Goal: Task Accomplishment & Management: Manage account settings

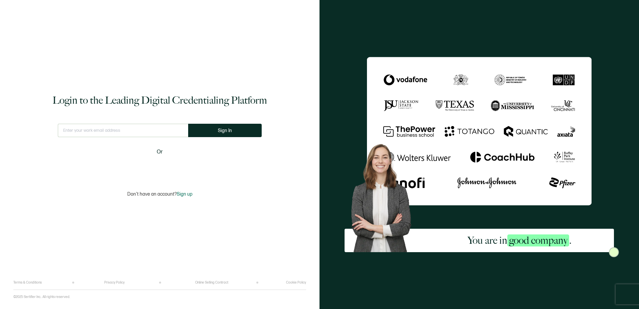
click at [133, 130] on input "text" at bounding box center [123, 130] width 130 height 13
type input "[PERSON_NAME][EMAIL_ADDRESS][PERSON_NAME][DOMAIN_NAME]"
click at [237, 130] on button "Sign In" at bounding box center [227, 130] width 73 height 13
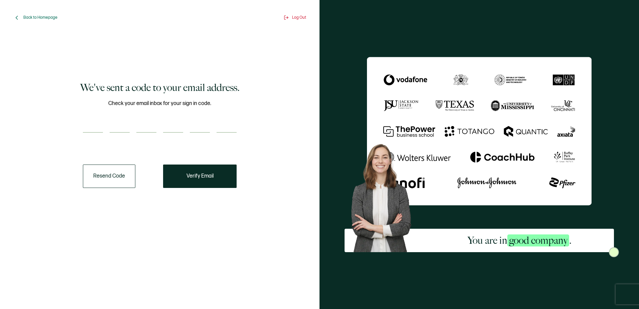
click at [100, 124] on input "number" at bounding box center [93, 125] width 20 height 13
type input "8"
type input "5"
type input "3"
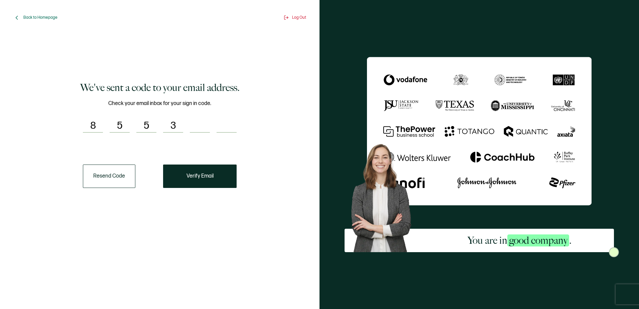
type input "9"
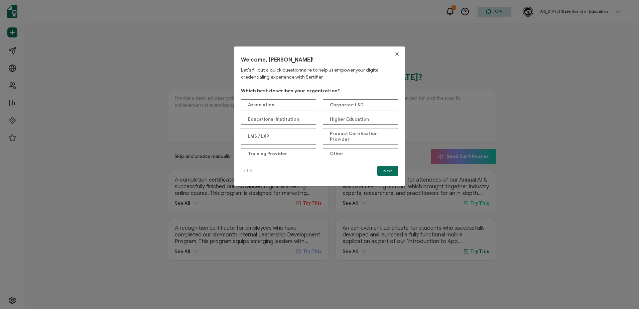
click at [394, 53] on icon "Close" at bounding box center [396, 53] width 5 height 5
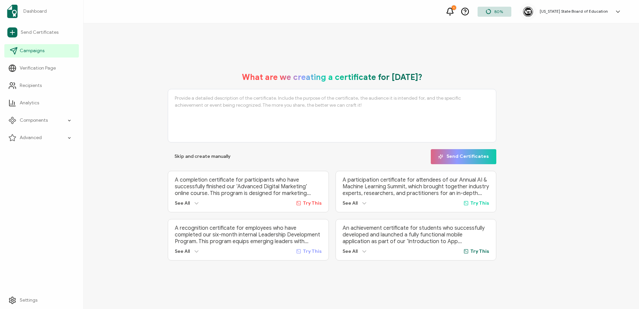
click at [41, 48] on span "Campaigns" at bounding box center [32, 50] width 25 height 7
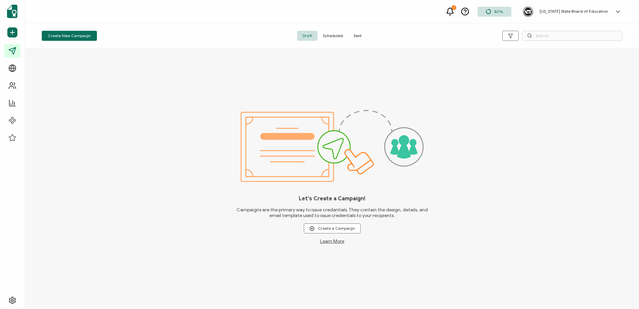
click at [356, 32] on span "Sent" at bounding box center [357, 36] width 19 height 10
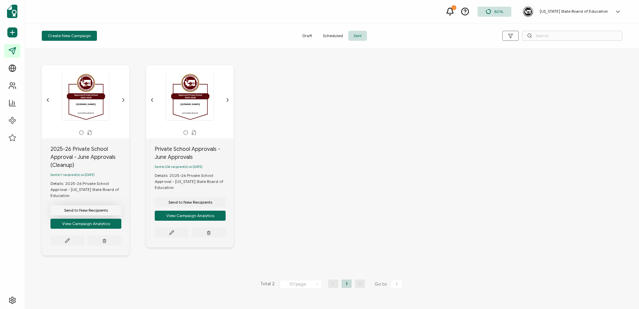
click at [94, 207] on button "Send to New Recipients" at bounding box center [85, 210] width 71 height 10
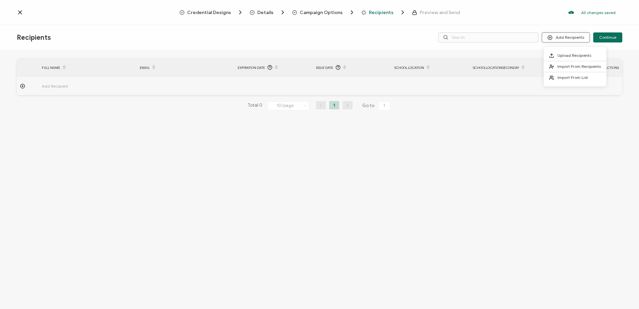
click at [569, 33] on button "Add Recipients" at bounding box center [565, 37] width 48 height 10
click at [573, 54] on span "Upload Recipients" at bounding box center [574, 55] width 34 height 5
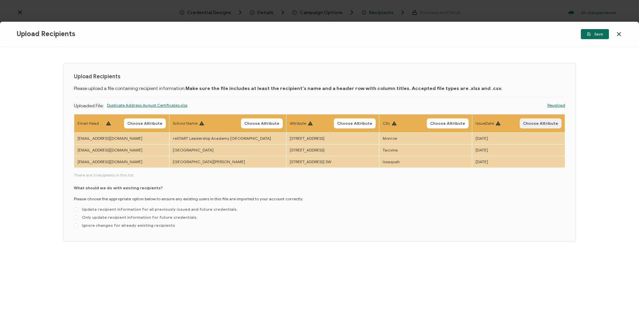
click at [541, 121] on span "Choose Attribute" at bounding box center [540, 123] width 35 height 4
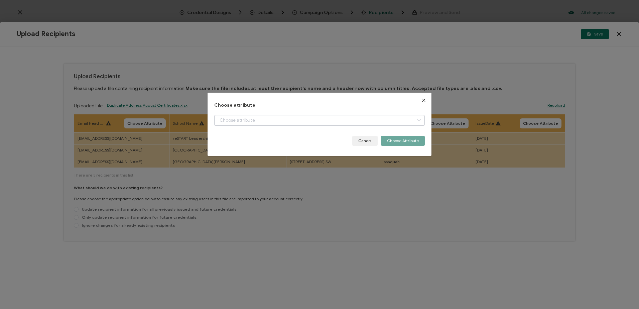
click at [417, 119] on icon "dialog" at bounding box center [419, 120] width 8 height 11
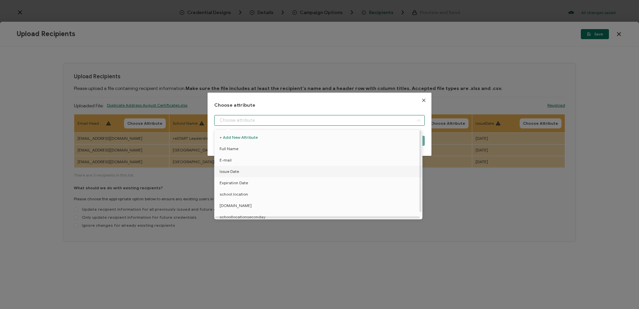
click at [371, 170] on li "Issue Date" at bounding box center [319, 171] width 213 height 11
type input "Issue Date"
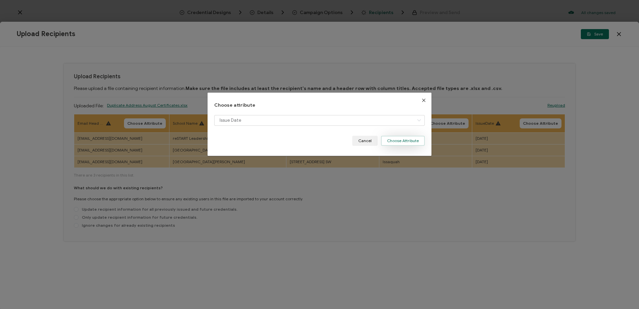
click at [398, 138] on button "Choose Attribute" at bounding box center [403, 141] width 44 height 10
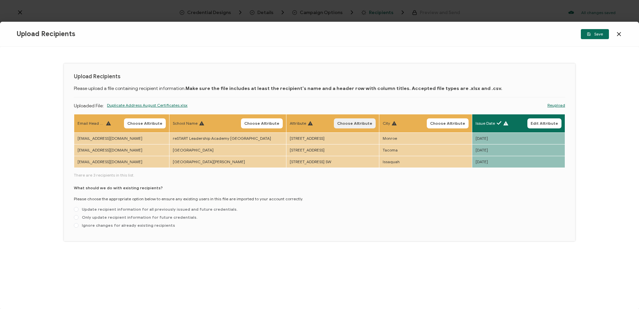
click at [346, 122] on span "Choose Attribute" at bounding box center [354, 123] width 35 height 4
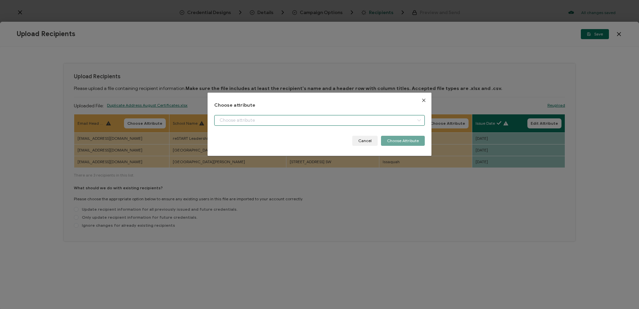
click at [348, 121] on input "dialog" at bounding box center [319, 120] width 210 height 11
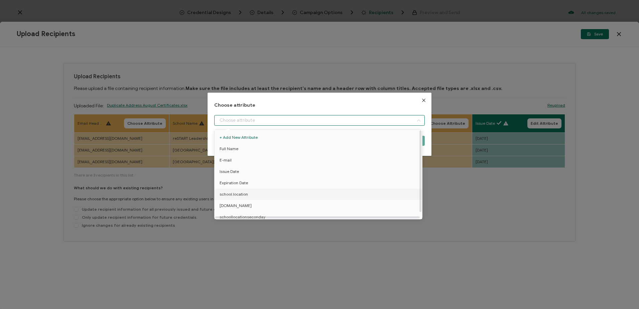
click at [334, 194] on li "school.location" at bounding box center [319, 193] width 213 height 11
type input "school.location"
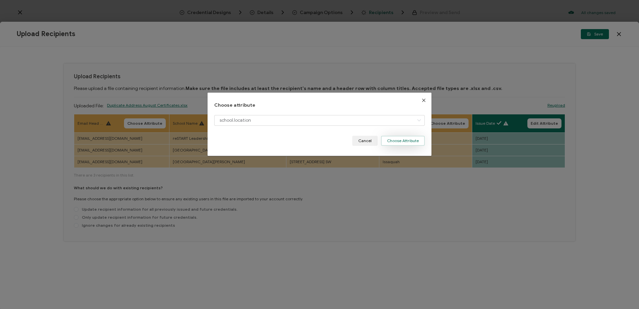
click at [394, 136] on button "Choose Attribute" at bounding box center [403, 141] width 44 height 10
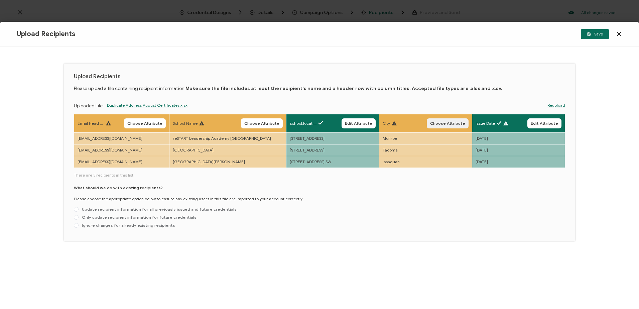
click at [439, 123] on span "Choose Attribute" at bounding box center [447, 123] width 35 height 4
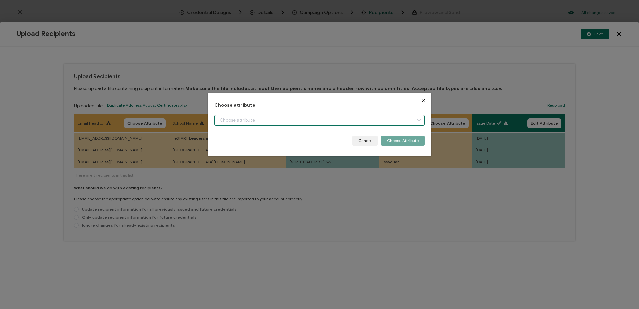
click at [365, 119] on input "dialog" at bounding box center [319, 120] width 210 height 11
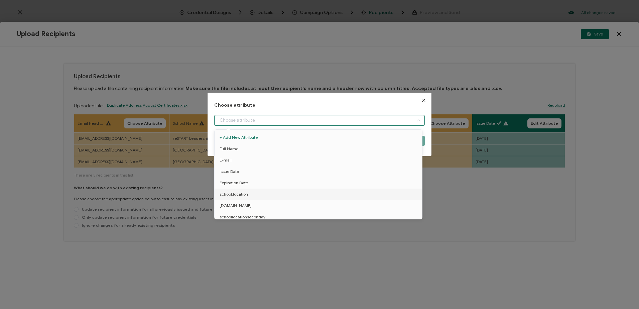
click at [421, 102] on icon "Close" at bounding box center [423, 100] width 5 height 5
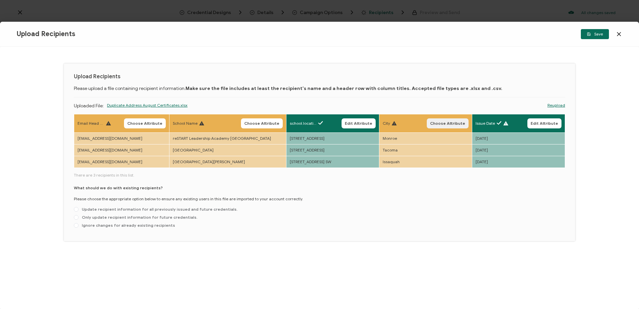
click at [436, 123] on span "Choose Attribute" at bounding box center [447, 123] width 35 height 4
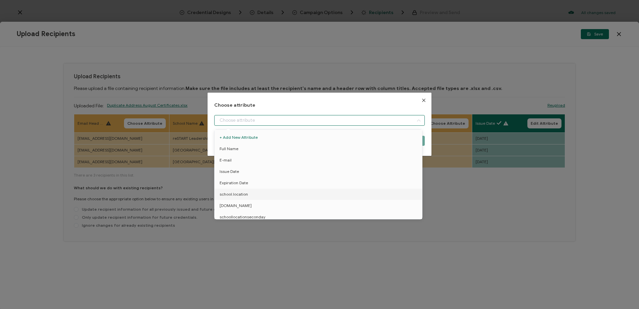
click at [385, 122] on input "dialog" at bounding box center [319, 120] width 210 height 11
click at [478, 196] on div "Choose attribute Cancel Choose Attribute" at bounding box center [319, 154] width 639 height 309
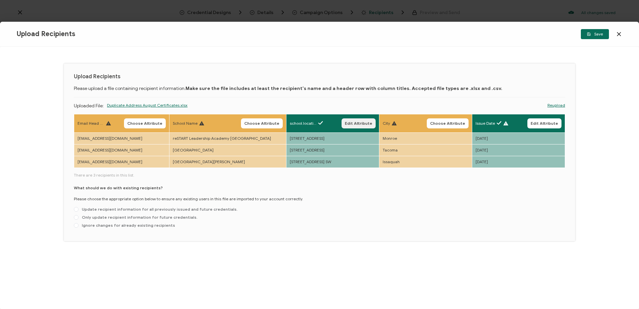
click at [347, 125] on span "Edit Attribute" at bounding box center [358, 123] width 27 height 4
type input "school.location"
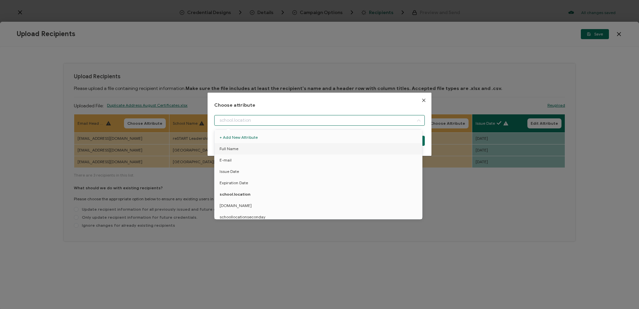
click at [408, 119] on input "dialog" at bounding box center [319, 120] width 210 height 11
click at [374, 212] on li "schoollocationseconday" at bounding box center [319, 216] width 213 height 11
type input "schoollocationseconday"
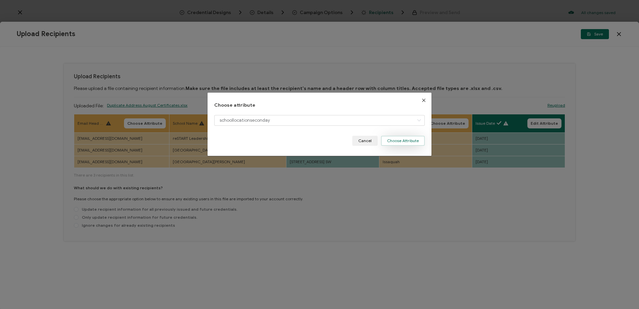
click at [410, 140] on button "Choose Attribute" at bounding box center [403, 141] width 44 height 10
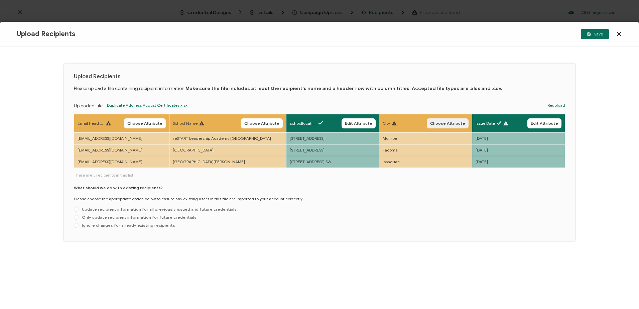
click at [442, 122] on span "Choose Attribute" at bounding box center [447, 123] width 35 height 4
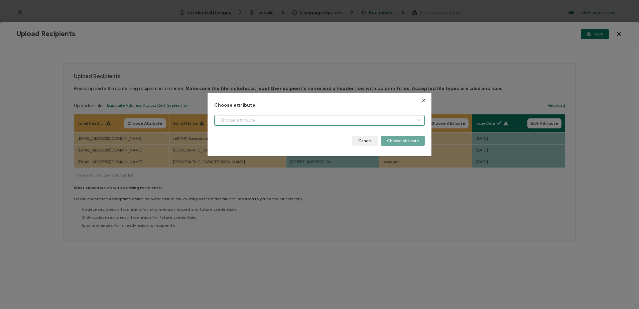
click at [388, 115] on input "dialog" at bounding box center [319, 120] width 210 height 11
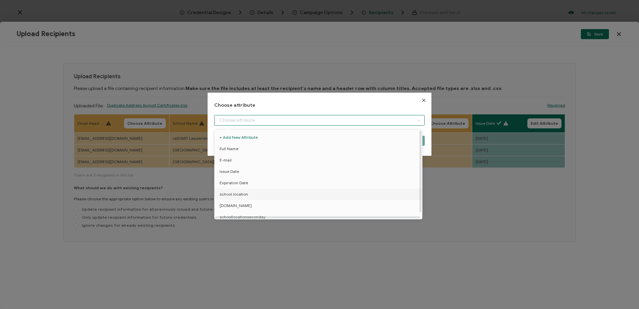
click at [354, 193] on li "school.location" at bounding box center [319, 193] width 213 height 11
type input "school.location"
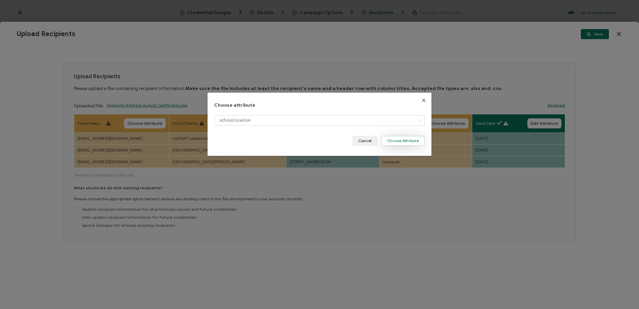
click at [392, 140] on button "Choose Attribute" at bounding box center [403, 141] width 44 height 10
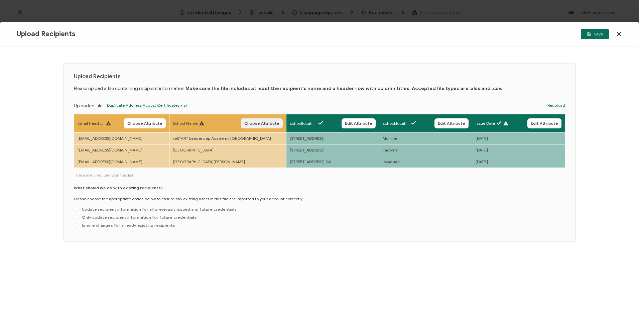
click at [244, 123] on span "Choose Attribute" at bounding box center [261, 123] width 35 height 4
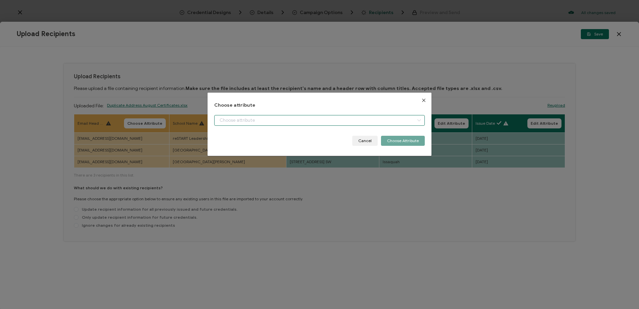
click at [269, 117] on input "dialog" at bounding box center [319, 120] width 210 height 11
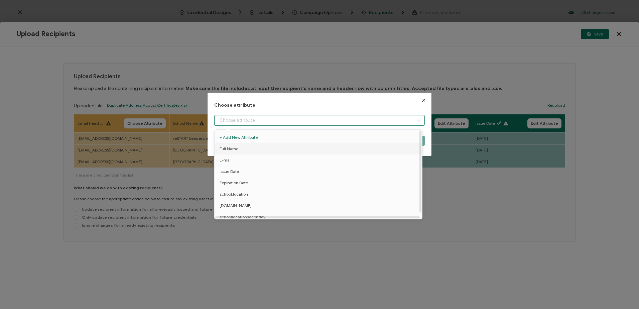
click at [261, 146] on li "Full Name" at bounding box center [319, 148] width 213 height 11
type input "Full Name"
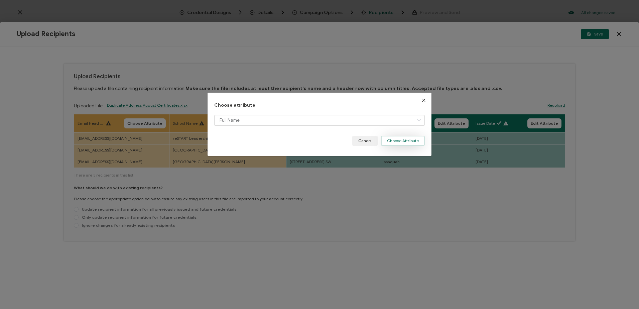
click at [401, 142] on button "Choose Attribute" at bounding box center [403, 141] width 44 height 10
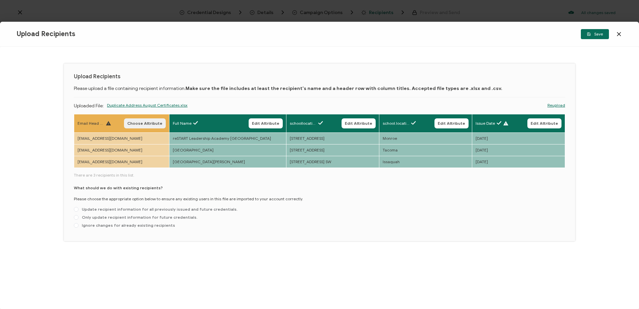
click at [141, 123] on span "Choose Attribute" at bounding box center [144, 123] width 35 height 4
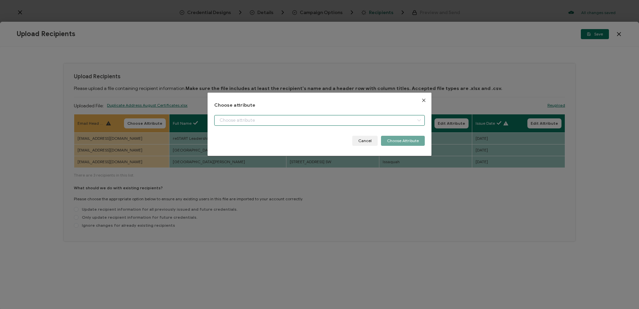
click at [310, 116] on input "dialog" at bounding box center [319, 120] width 210 height 11
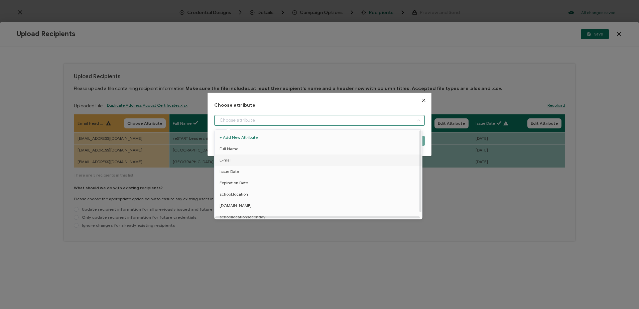
click at [299, 158] on li "E-mail" at bounding box center [319, 159] width 213 height 11
type input "E-mail"
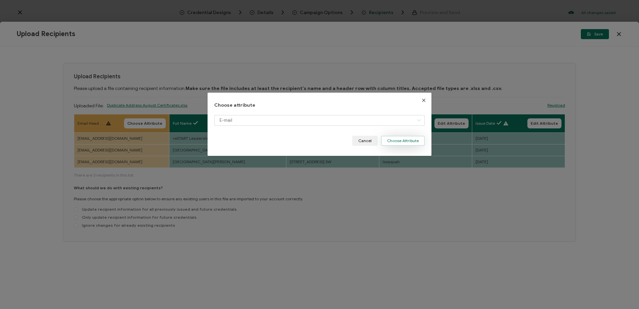
click at [414, 139] on button "Choose Attribute" at bounding box center [403, 141] width 44 height 10
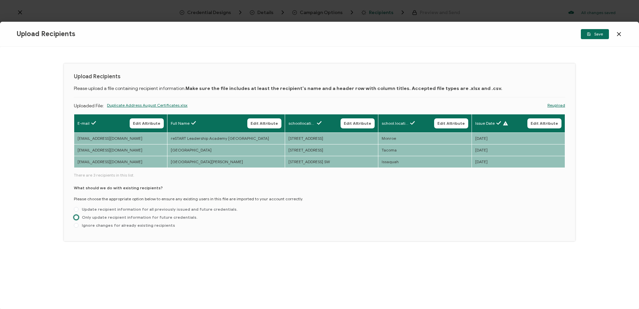
click at [76, 216] on span at bounding box center [76, 217] width 5 height 5
click at [76, 216] on input "Only update recipient information for future credentials." at bounding box center [76, 217] width 5 height 5
radio input "true"
click at [594, 31] on button "Save" at bounding box center [595, 34] width 28 height 10
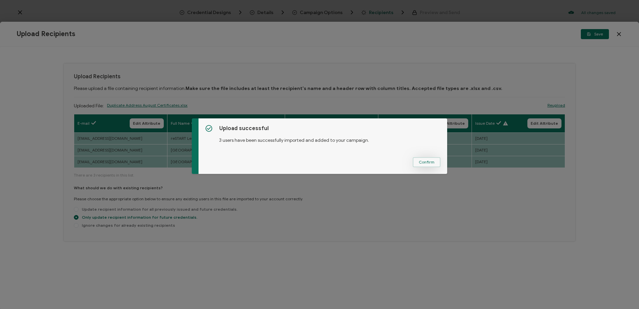
click at [418, 158] on button "Confirm" at bounding box center [427, 162] width 28 height 10
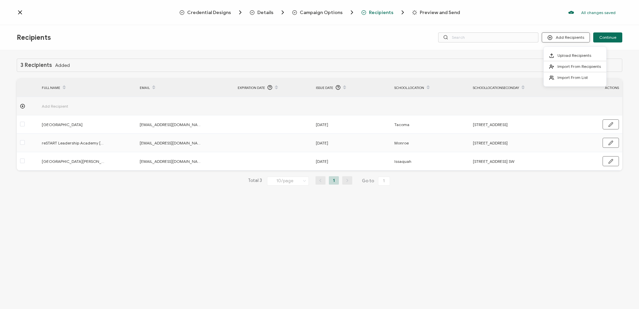
click at [572, 38] on button "Add Recipients" at bounding box center [565, 37] width 48 height 10
click at [572, 53] on span "Upload Recipients" at bounding box center [574, 55] width 34 height 5
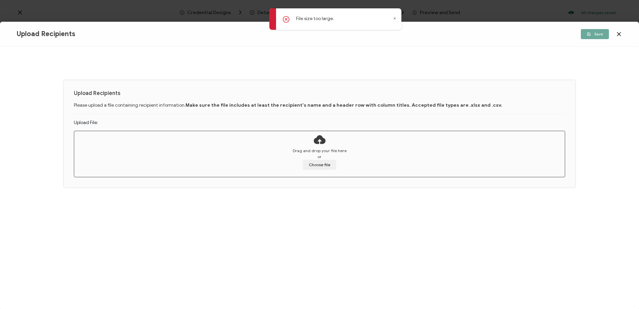
click at [394, 18] on icon at bounding box center [394, 18] width 3 height 3
click at [394, 19] on icon at bounding box center [394, 18] width 3 height 3
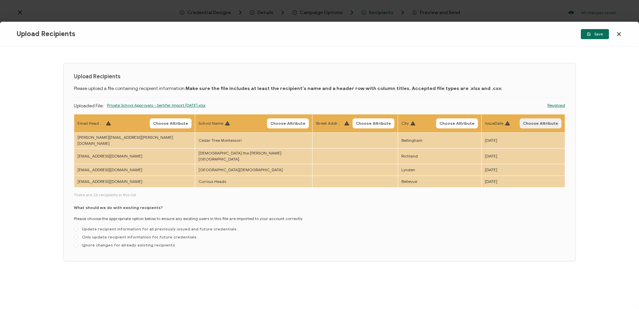
click at [547, 121] on span "Choose Attribute" at bounding box center [540, 123] width 35 height 4
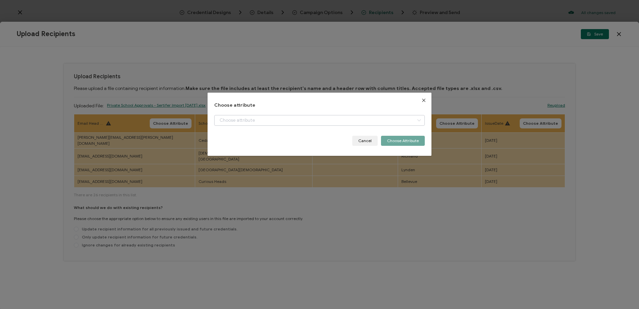
click at [419, 120] on icon "dialog" at bounding box center [419, 120] width 8 height 11
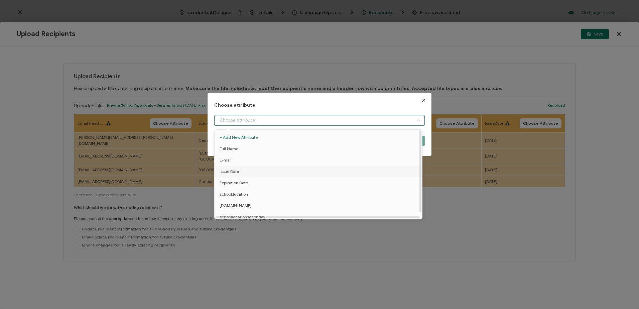
click at [379, 167] on li "Issue Date" at bounding box center [319, 171] width 213 height 11
type input "Issue Date"
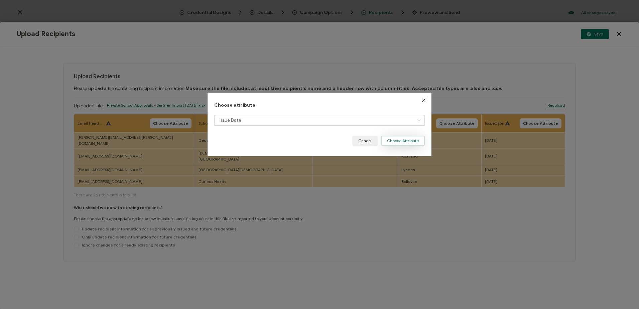
click at [394, 142] on button "Choose Attribute" at bounding box center [403, 141] width 44 height 10
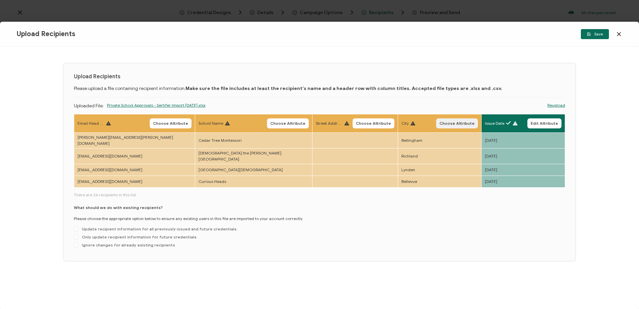
click at [445, 121] on span "Choose Attribute" at bounding box center [456, 123] width 35 height 4
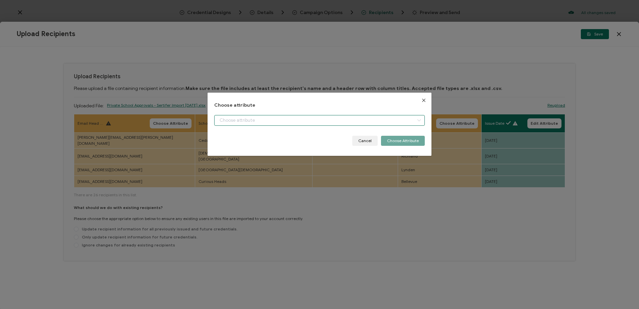
click at [349, 117] on input "dialog" at bounding box center [319, 120] width 210 height 11
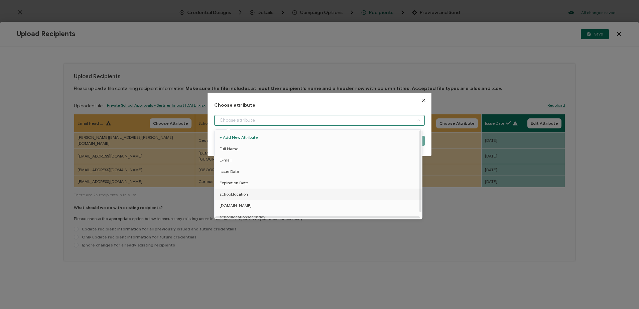
click at [329, 193] on li "school.location" at bounding box center [319, 193] width 213 height 11
type input "school.location"
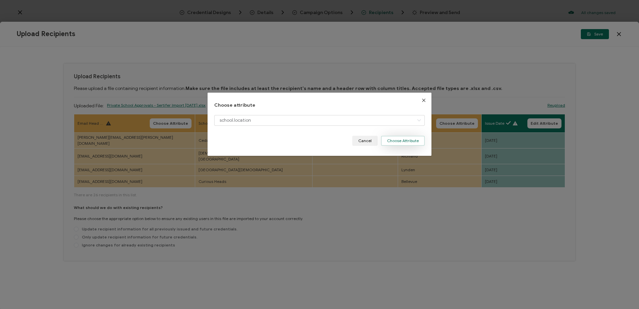
click at [405, 142] on button "Choose Attribute" at bounding box center [403, 141] width 44 height 10
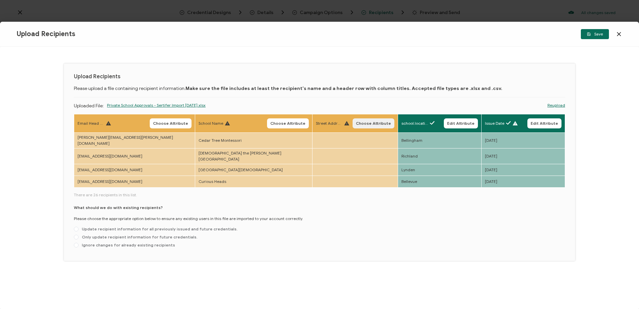
click at [356, 123] on span "Choose Attribute" at bounding box center [373, 123] width 35 height 4
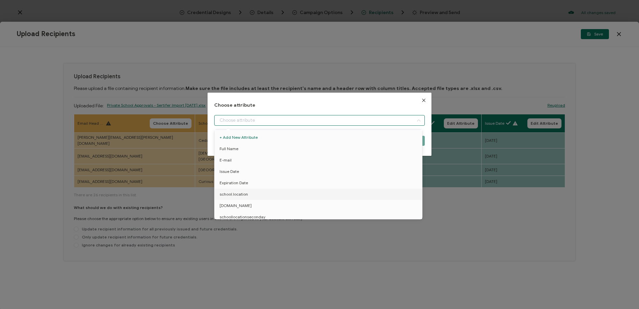
click at [311, 117] on input "dialog" at bounding box center [319, 120] width 210 height 11
click at [290, 208] on li "schoollocationseconday" at bounding box center [319, 213] width 213 height 11
type input "schoollocationseconday"
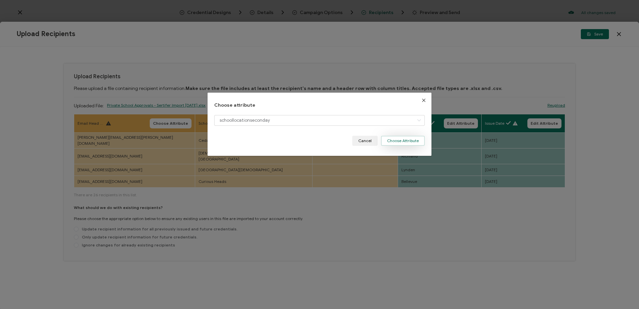
click at [405, 139] on button "Choose Attribute" at bounding box center [403, 141] width 44 height 10
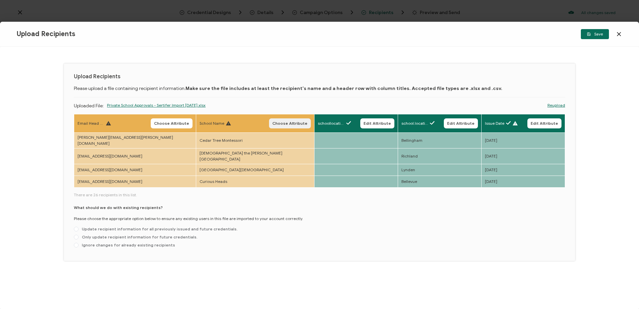
click at [272, 124] on span "Choose Attribute" at bounding box center [289, 123] width 35 height 4
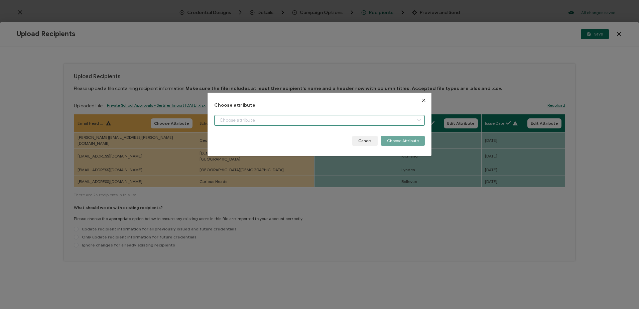
click at [394, 118] on input "dialog" at bounding box center [319, 120] width 210 height 11
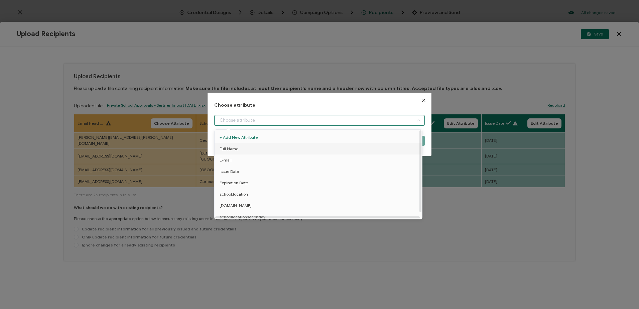
click at [358, 148] on li "Full Name" at bounding box center [319, 148] width 213 height 11
type input "Full Name"
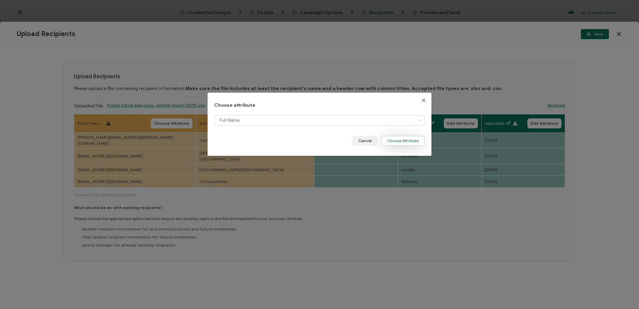
click at [399, 141] on button "Choose Attribute" at bounding box center [403, 141] width 44 height 10
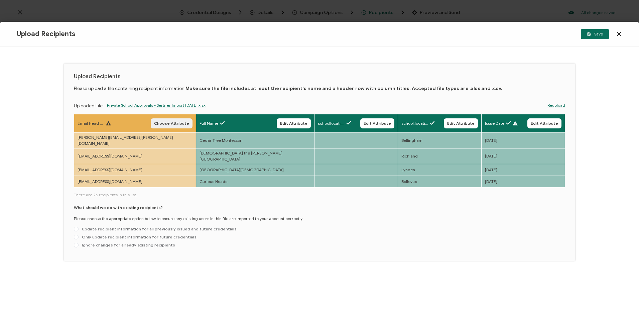
click at [154, 123] on span "Choose Attribute" at bounding box center [171, 123] width 35 height 4
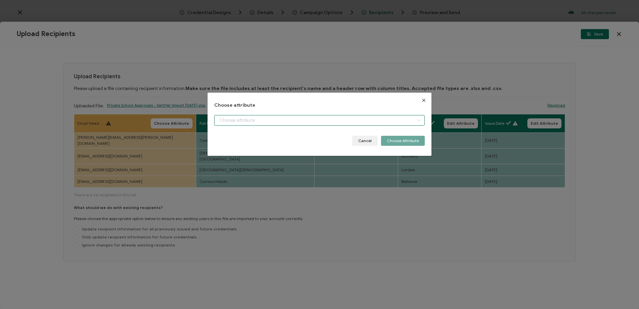
click at [366, 119] on input "dialog" at bounding box center [319, 120] width 210 height 11
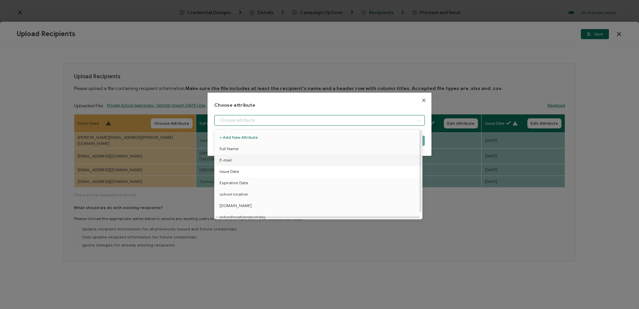
click at [330, 170] on li "Issue Date" at bounding box center [319, 171] width 213 height 11
click at [330, 165] on li "E-mail" at bounding box center [319, 159] width 213 height 11
type input "E-mail"
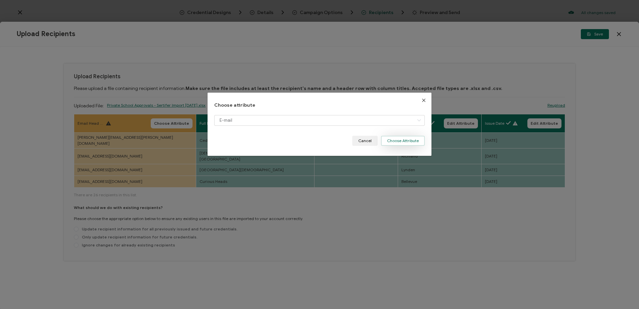
click at [404, 142] on button "Choose Attribute" at bounding box center [403, 141] width 44 height 10
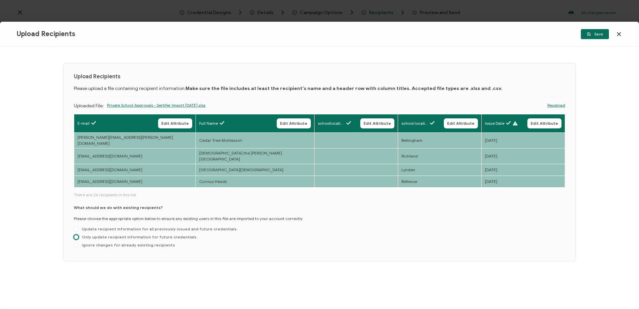
click at [76, 234] on span at bounding box center [76, 236] width 5 height 5
click at [76, 234] on input "Only update recipient information for future credentials." at bounding box center [76, 236] width 5 height 5
radio input "true"
click at [593, 33] on span "Save" at bounding box center [595, 34] width 16 height 4
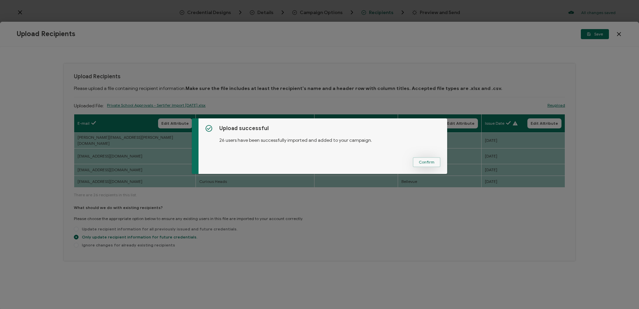
click at [428, 163] on span "Confirm" at bounding box center [427, 162] width 16 height 4
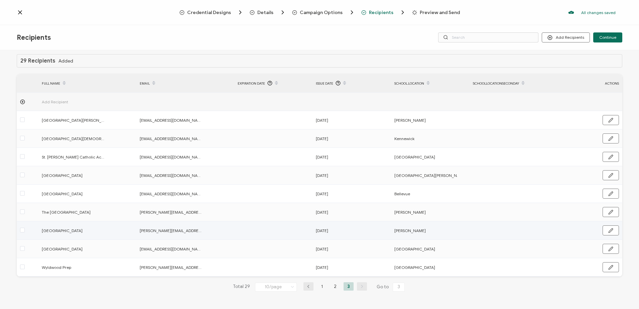
scroll to position [5, 0]
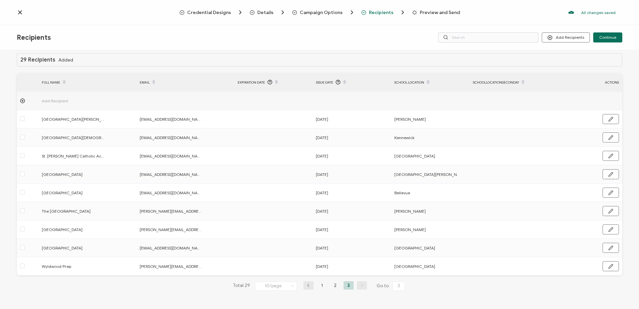
click at [522, 80] on icon at bounding box center [522, 79] width 3 height 3
click at [507, 83] on div "schoollocationseconday" at bounding box center [508, 81] width 78 height 11
click at [509, 80] on div "schoollocationseconday" at bounding box center [508, 81] width 78 height 11
click at [522, 79] on icon at bounding box center [522, 79] width 3 height 3
click at [522, 83] on icon at bounding box center [522, 83] width 3 height 3
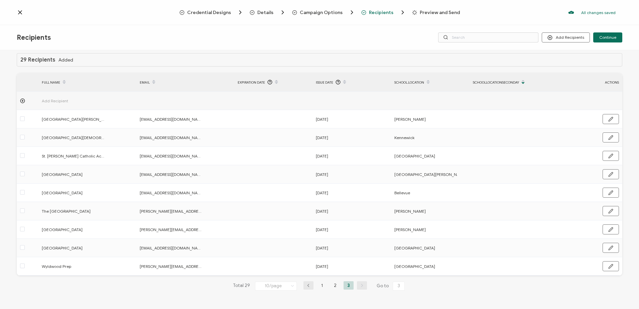
click at [491, 82] on div "schoollocationseconday" at bounding box center [508, 81] width 78 height 11
click at [333, 286] on li "2" at bounding box center [335, 285] width 10 height 8
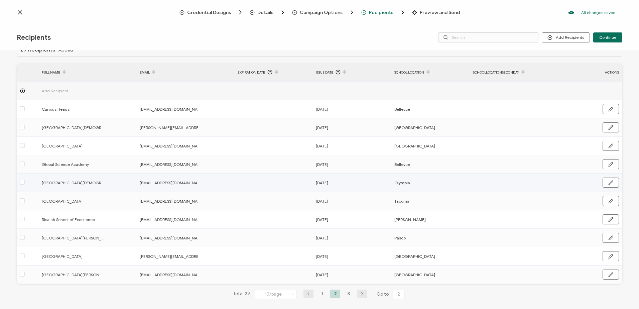
scroll to position [24, 0]
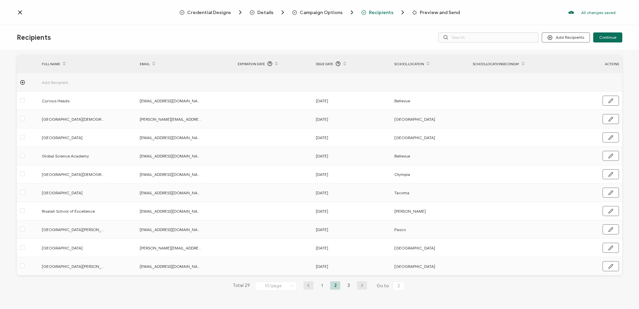
click at [318, 284] on li "1" at bounding box center [322, 285] width 10 height 8
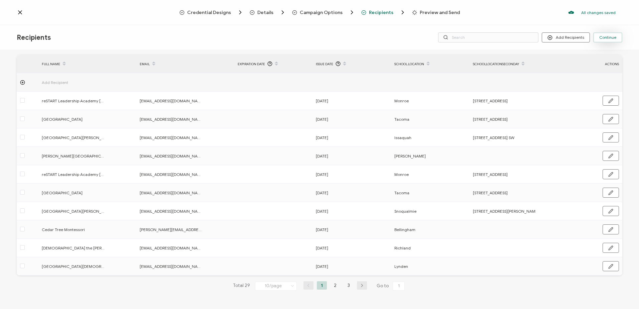
click at [611, 37] on span "Continue" at bounding box center [607, 37] width 17 height 4
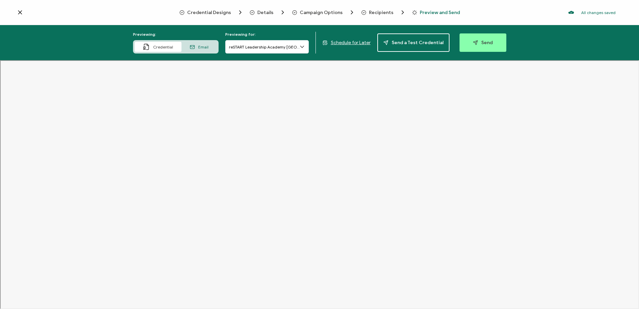
click at [302, 46] on icon at bounding box center [302, 46] width 7 height 7
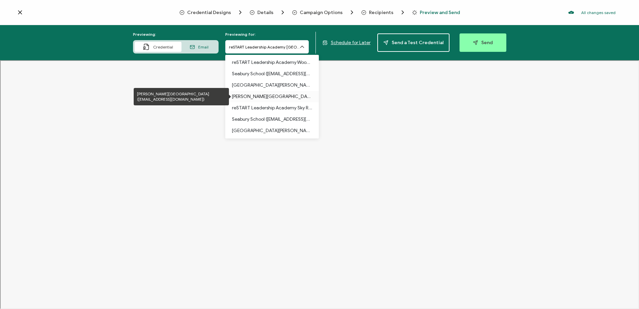
click at [286, 94] on p "Medina Academy (aishah.jalani@medinaacademy.org)" at bounding box center [272, 96] width 80 height 11
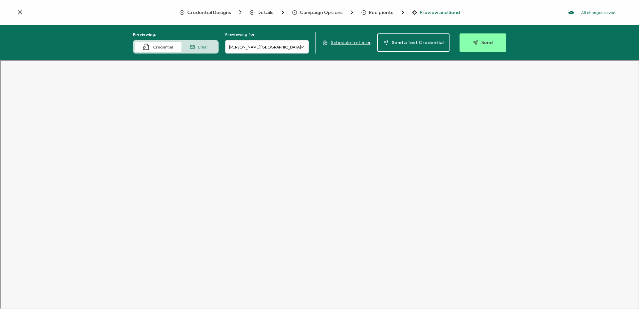
click at [304, 47] on icon at bounding box center [302, 46] width 7 height 7
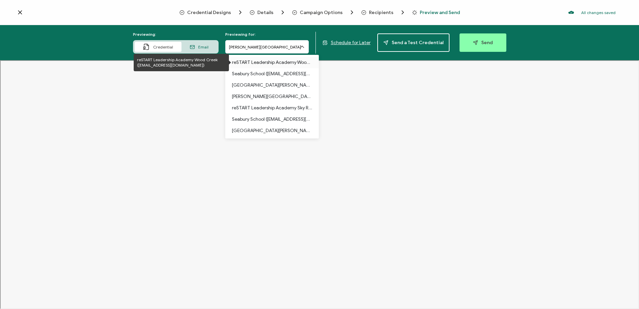
click at [294, 62] on p "reSTART Leadership Academy Wood Creek (connect@restartlife.com)" at bounding box center [272, 62] width 80 height 11
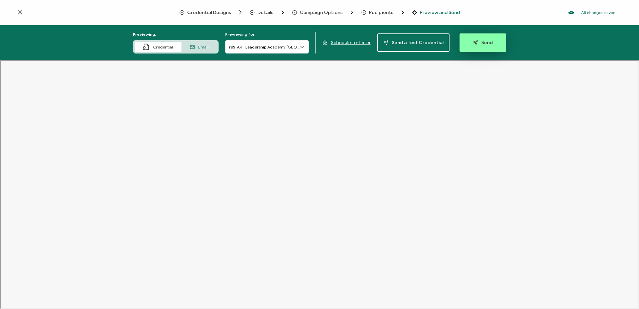
click at [477, 39] on button "Send" at bounding box center [482, 42] width 47 height 18
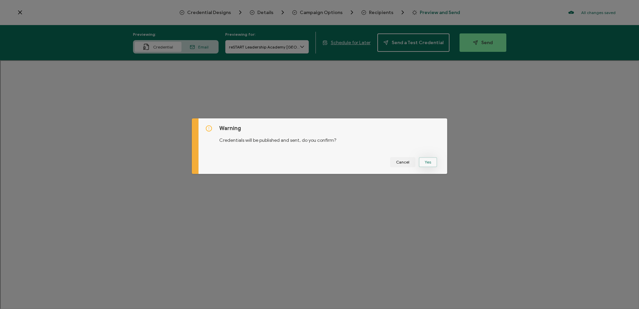
click at [427, 162] on button "Yes" at bounding box center [428, 162] width 18 height 10
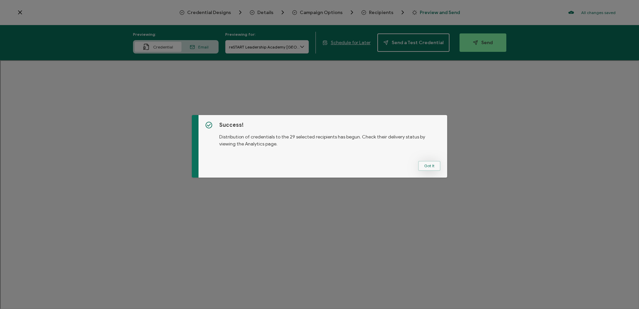
click at [427, 166] on button "Got It" at bounding box center [429, 166] width 22 height 10
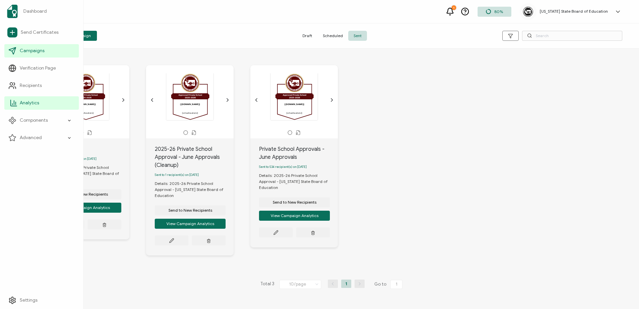
click at [31, 100] on span "Analytics" at bounding box center [29, 103] width 19 height 7
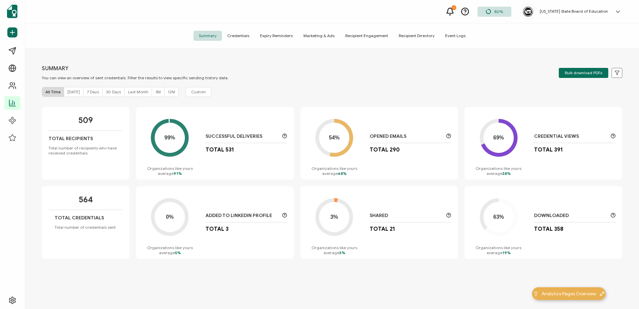
click at [237, 35] on span "Credentials" at bounding box center [238, 36] width 33 height 10
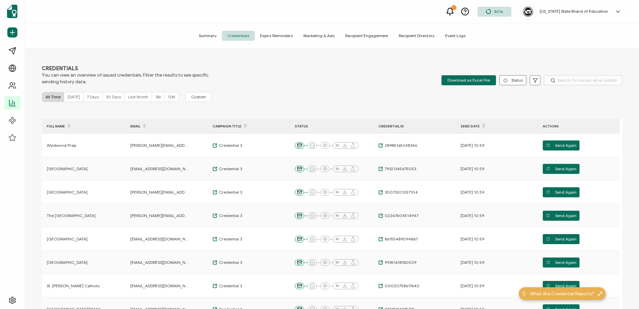
click at [482, 125] on icon at bounding box center [483, 123] width 3 height 3
click at [67, 95] on span "Today" at bounding box center [73, 96] width 12 height 5
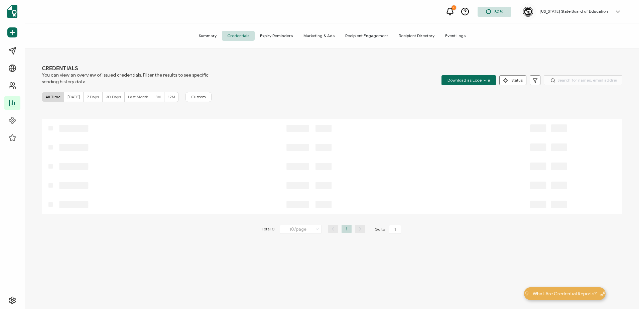
click at [51, 95] on span "All Time" at bounding box center [52, 96] width 15 height 5
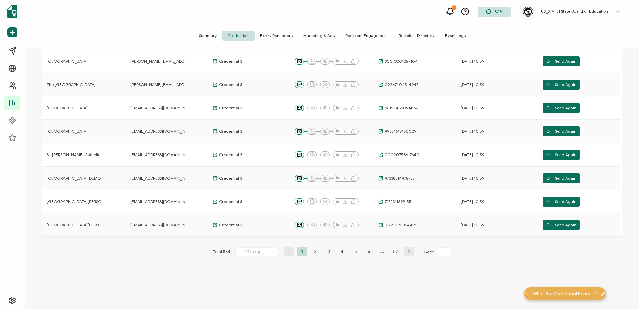
scroll to position [134, 0]
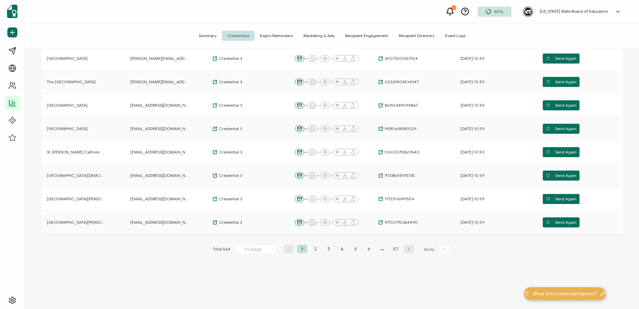
click at [313, 250] on li "2" at bounding box center [315, 249] width 10 height 8
type input "2"
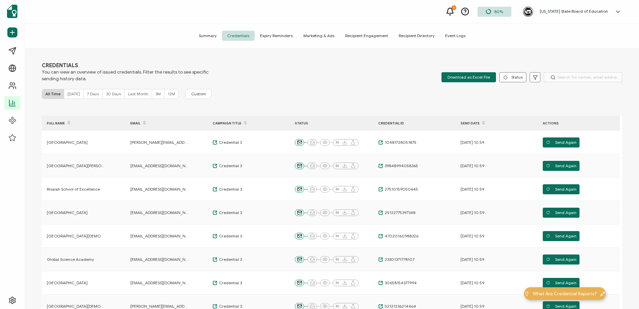
scroll to position [0, 0]
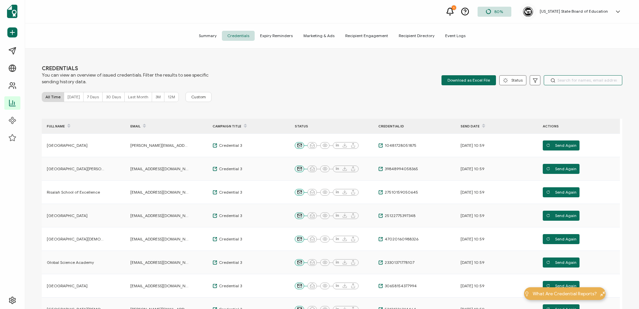
click at [564, 78] on input "text" at bounding box center [582, 80] width 78 height 10
type input "Seabury"
type input "1"
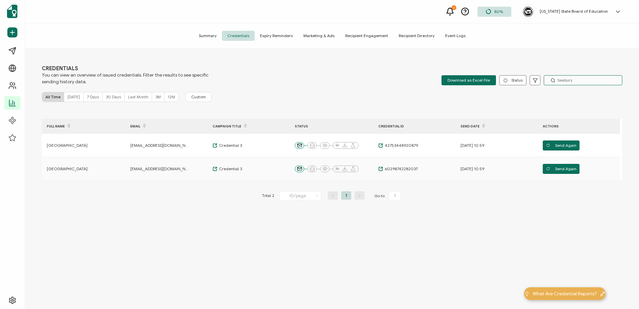
drag, startPoint x: 579, startPoint y: 77, endPoint x: 541, endPoint y: 77, distance: 38.1
click at [541, 77] on div "Download as Excel File Status Delivered Undelivered Email Opened Viewed Add to …" at bounding box center [531, 80] width 181 height 10
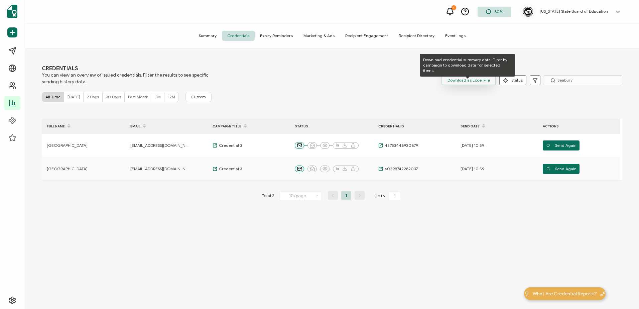
click at [463, 80] on span "Download as Excel File" at bounding box center [468, 80] width 42 height 10
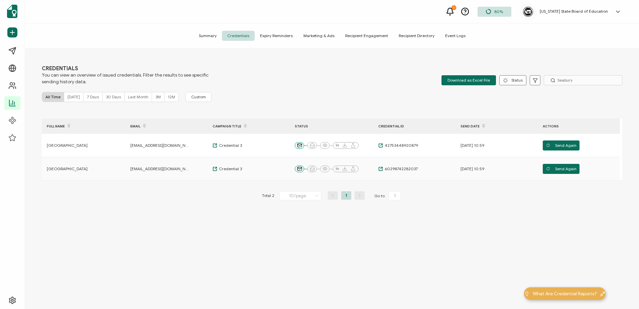
click at [356, 72] on div "CREDENTIALS You can view an overview of issued credentials. Filter the results …" at bounding box center [332, 75] width 580 height 20
click at [70, 94] on span "Today" at bounding box center [73, 96] width 12 height 5
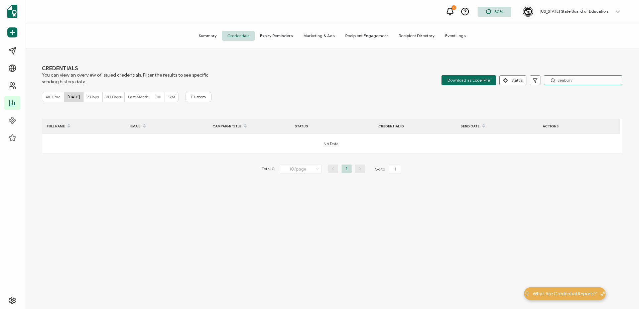
drag, startPoint x: 587, startPoint y: 81, endPoint x: 547, endPoint y: 82, distance: 39.4
click at [547, 82] on input "Seabury" at bounding box center [582, 80] width 78 height 10
click at [91, 99] on span "7 Days" at bounding box center [93, 96] width 12 height 5
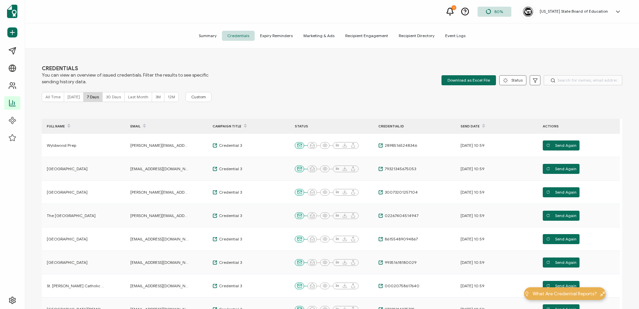
click at [72, 97] on span "Today" at bounding box center [73, 96] width 12 height 5
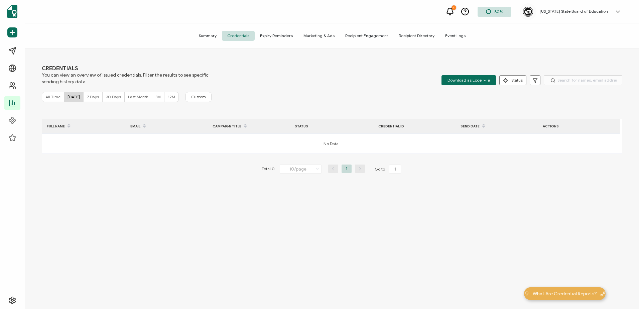
click at [54, 96] on span "All Time" at bounding box center [52, 96] width 15 height 5
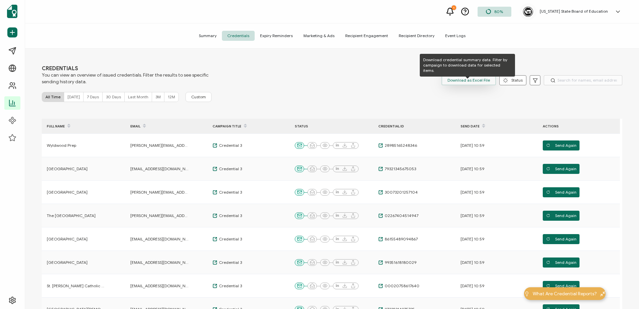
click at [469, 78] on span "Download as Excel File" at bounding box center [468, 80] width 42 height 10
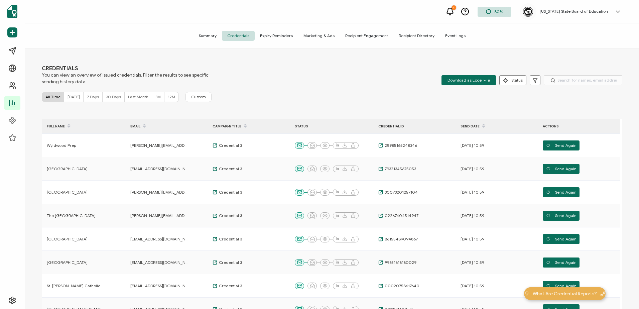
click at [128, 30] on div "Summary Credentials Expiry Reminders Marketing & Ads Recipient Engagement Recip…" at bounding box center [332, 35] width 614 height 25
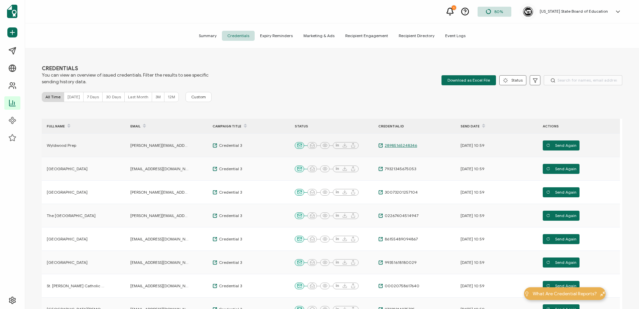
click at [393, 145] on span "28985165248346" at bounding box center [400, 145] width 34 height 5
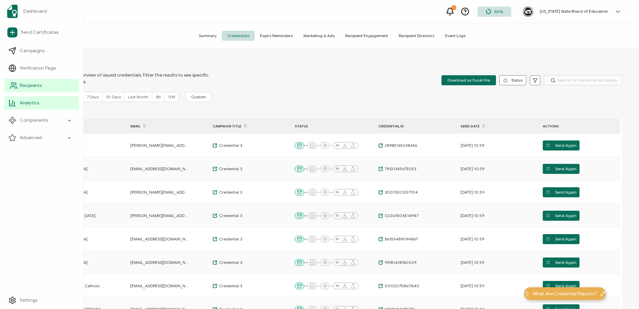
click at [23, 84] on span "Recipients" at bounding box center [31, 85] width 22 height 7
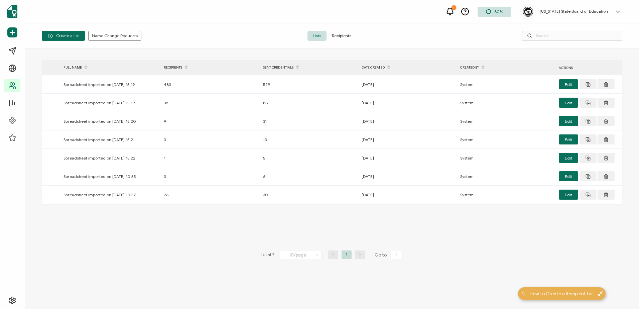
click at [184, 64] on icon at bounding box center [185, 64] width 3 height 3
click at [342, 34] on span "Recipients" at bounding box center [341, 36] width 30 height 10
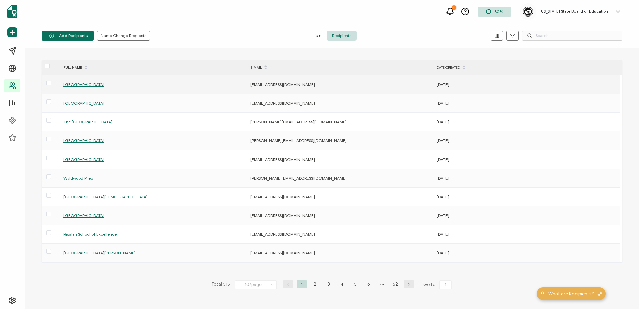
click at [86, 83] on span "[GEOGRAPHIC_DATA]" at bounding box center [83, 84] width 41 height 5
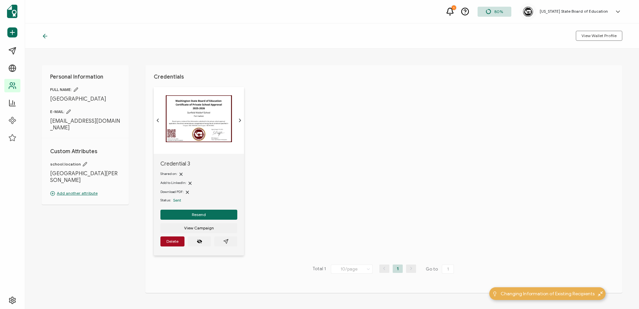
click at [45, 36] on icon at bounding box center [45, 36] width 7 height 7
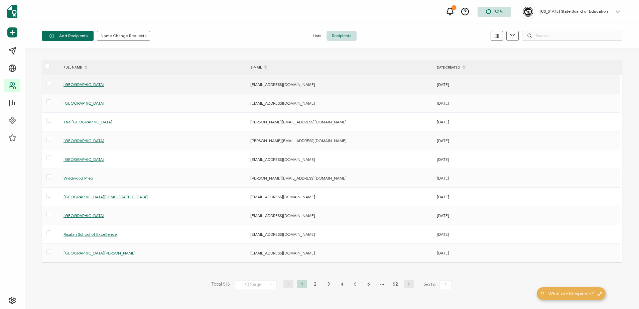
scroll to position [3, 0]
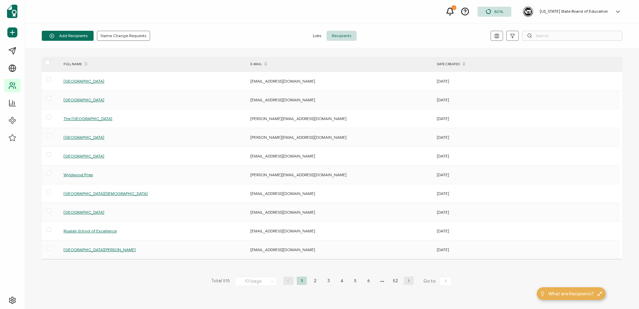
drag, startPoint x: 86, startPoint y: 82, endPoint x: 183, endPoint y: 51, distance: 101.6
click at [183, 51] on div "FULL NAME E-MAIL DATE CREATED Sunfield Waldorf School aderbis@sunfieldfarm.org …" at bounding box center [332, 178] width 614 height 260
drag, startPoint x: 88, startPoint y: 82, endPoint x: 204, endPoint y: 20, distance: 131.6
click at [204, 20] on div "1 80% Washington State Board of Education Nicole Mulhausen nicole.mulhausen@k12…" at bounding box center [332, 11] width 614 height 23
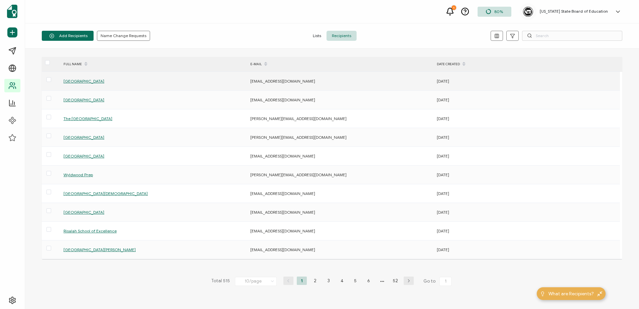
click at [89, 81] on span "[GEOGRAPHIC_DATA]" at bounding box center [83, 80] width 41 height 5
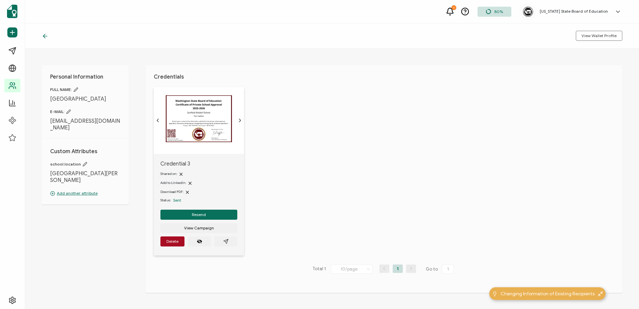
click at [83, 162] on icon at bounding box center [85, 164] width 4 height 4
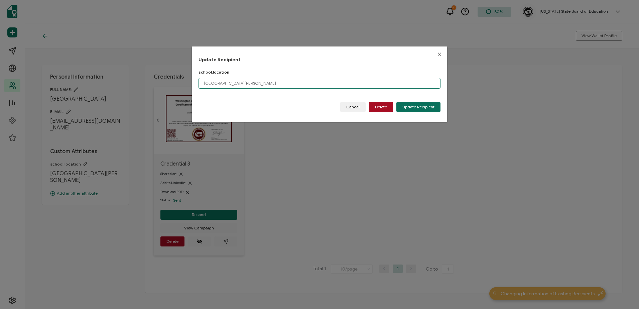
click at [257, 83] on input "Port Hadlock" at bounding box center [319, 83] width 242 height 11
type input "[GEOGRAPHIC_DATA][PERSON_NAME], [US_STATE]"
click at [418, 107] on span "Update Recipient" at bounding box center [418, 107] width 32 height 4
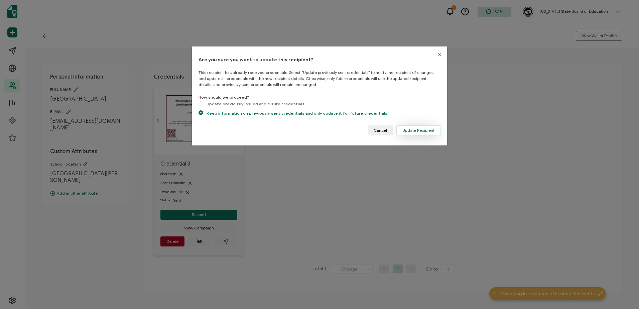
click at [422, 130] on span "Update Recipient" at bounding box center [418, 130] width 32 height 4
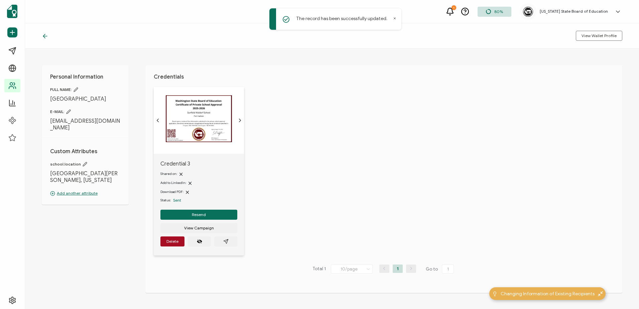
click at [44, 35] on icon at bounding box center [44, 36] width 2 height 4
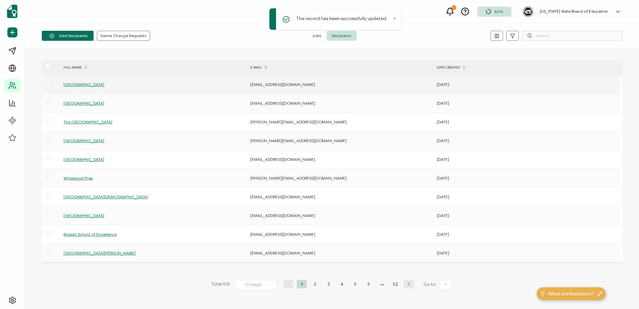
click at [85, 82] on div "[GEOGRAPHIC_DATA]" at bounding box center [153, 85] width 186 height 8
click at [84, 84] on span "[GEOGRAPHIC_DATA]" at bounding box center [83, 84] width 41 height 5
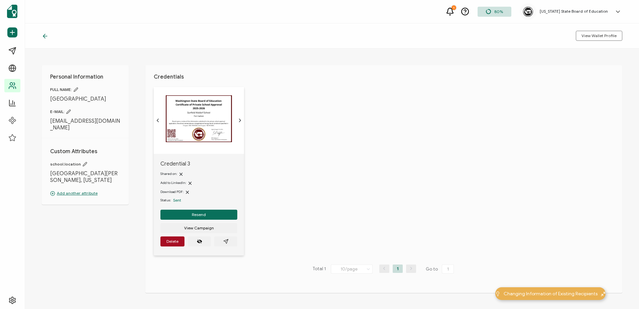
click at [238, 120] on icon "chevron forward outline" at bounding box center [239, 120] width 5 height 5
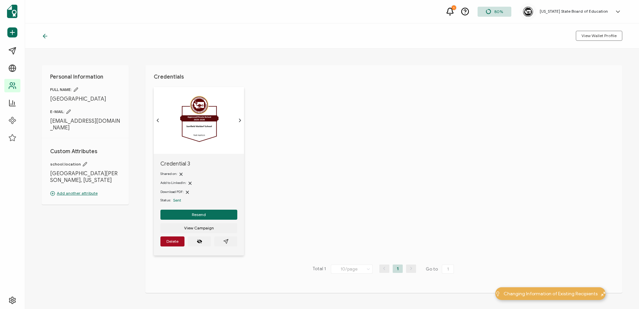
click at [159, 121] on icon "chevron back outline" at bounding box center [157, 120] width 5 height 5
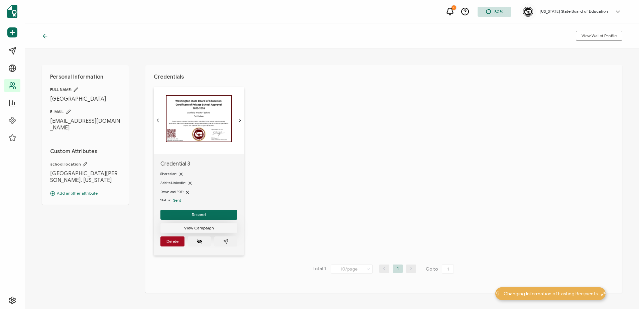
click at [200, 226] on span "View Campaign" at bounding box center [199, 228] width 30 height 4
click at [83, 162] on icon at bounding box center [85, 164] width 5 height 5
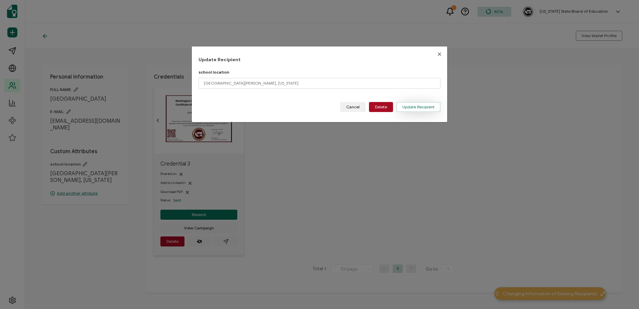
click at [434, 106] on button "Update Recipient" at bounding box center [418, 107] width 44 height 10
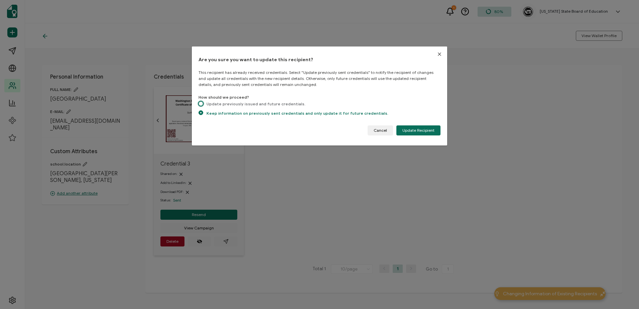
click at [200, 104] on span "dialog" at bounding box center [200, 103] width 5 height 5
click at [200, 104] on input "Update previously issued and future credentials." at bounding box center [200, 104] width 5 height 6
radio input "true"
radio input "false"
click at [419, 130] on span "Update Recipient" at bounding box center [418, 130] width 32 height 4
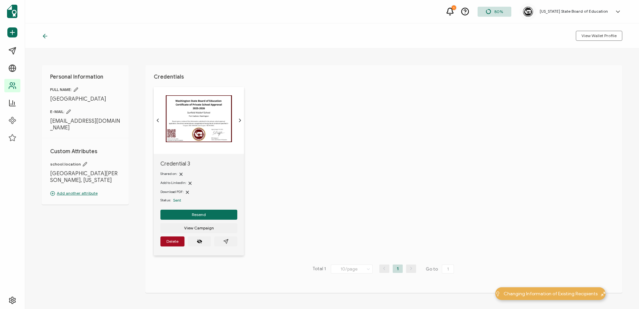
click at [45, 35] on icon at bounding box center [45, 36] width 7 height 7
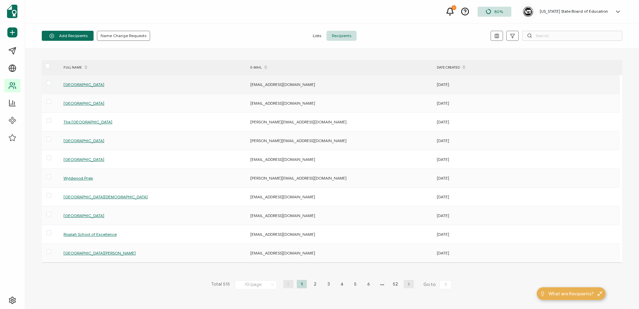
click at [92, 84] on span "[GEOGRAPHIC_DATA]" at bounding box center [83, 84] width 41 height 5
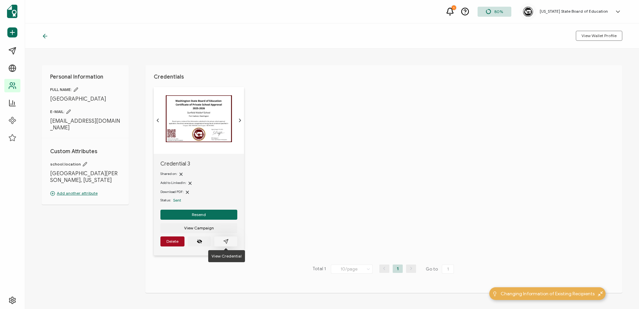
click at [223, 240] on icon "paper plane outline" at bounding box center [225, 241] width 5 height 5
click at [44, 36] on icon at bounding box center [45, 36] width 7 height 7
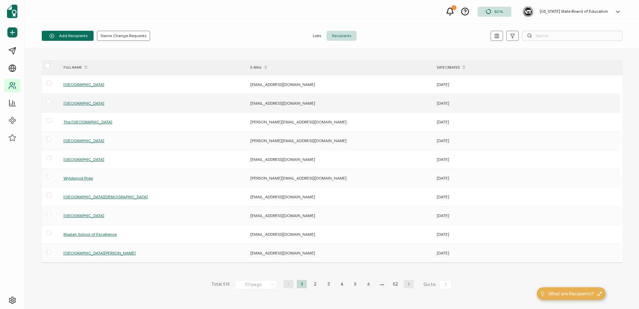
click at [79, 102] on span "[GEOGRAPHIC_DATA]" at bounding box center [83, 103] width 41 height 5
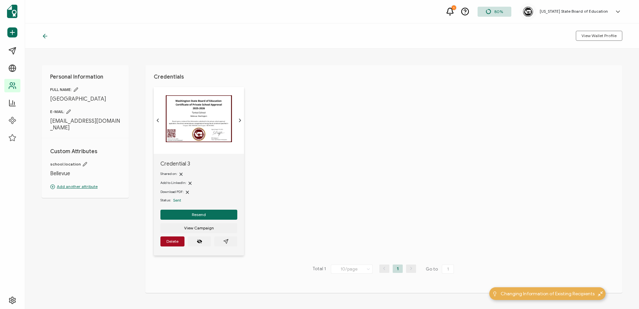
click at [83, 162] on icon at bounding box center [85, 164] width 5 height 5
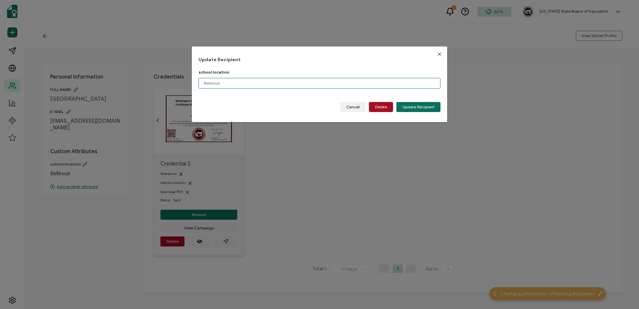
click at [260, 84] on input "Bellevue" at bounding box center [319, 83] width 242 height 11
type input "[GEOGRAPHIC_DATA], [US_STATE]"
click at [427, 107] on span "Update Recipient" at bounding box center [418, 107] width 32 height 4
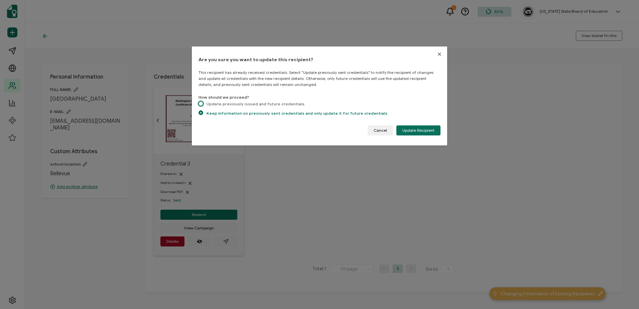
click at [202, 104] on span "dialog" at bounding box center [200, 103] width 5 height 5
click at [202, 104] on input "Update previously issued and future credentials." at bounding box center [200, 104] width 5 height 6
radio input "true"
radio input "false"
click at [419, 129] on span "Update Recipient" at bounding box center [418, 130] width 32 height 4
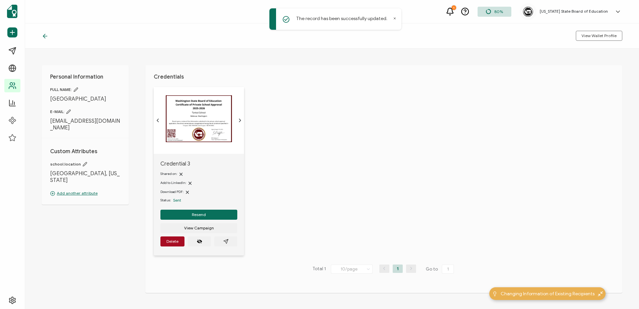
click at [46, 34] on icon at bounding box center [45, 36] width 7 height 7
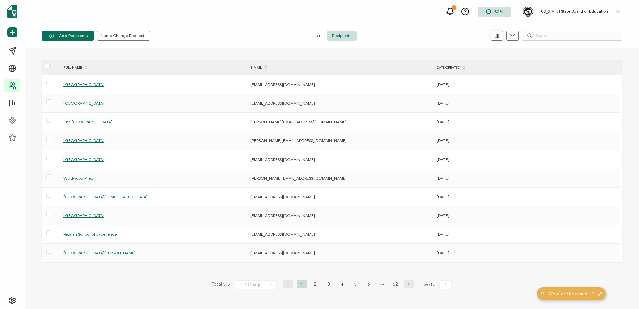
click at [498, 33] on icon "button" at bounding box center [496, 35] width 5 height 5
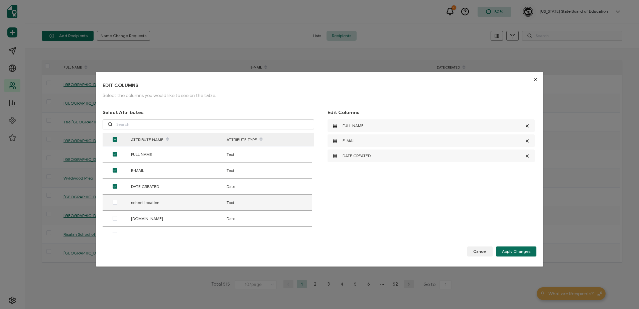
click at [174, 205] on div "school.location" at bounding box center [168, 202] width 95 height 8
click at [113, 202] on span "dialog" at bounding box center [115, 202] width 5 height 5
click at [117, 200] on input "dialog" at bounding box center [117, 200] width 0 height 0
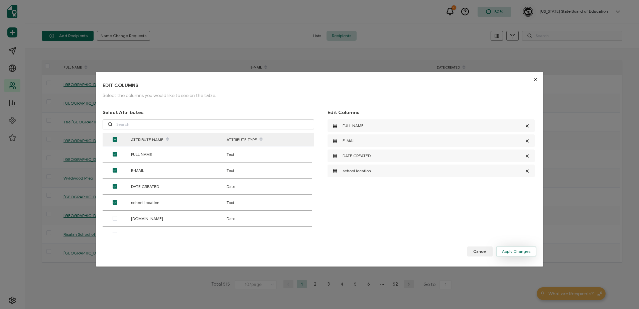
click at [522, 251] on span "Apply Changes" at bounding box center [516, 251] width 28 height 4
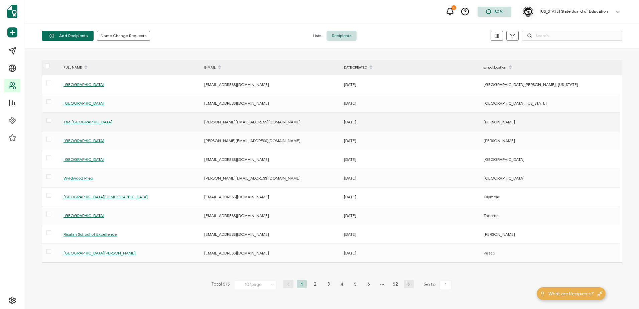
click at [76, 120] on span "The [GEOGRAPHIC_DATA]" at bounding box center [87, 121] width 49 height 5
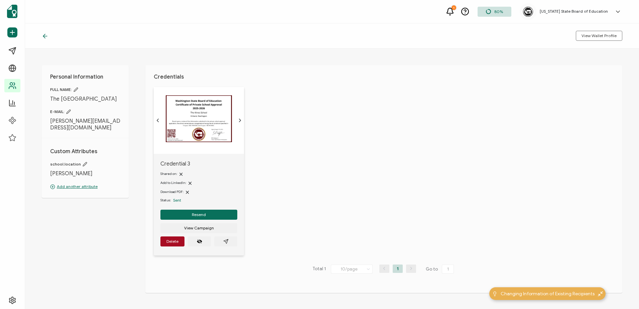
click at [83, 162] on icon at bounding box center [85, 164] width 4 height 4
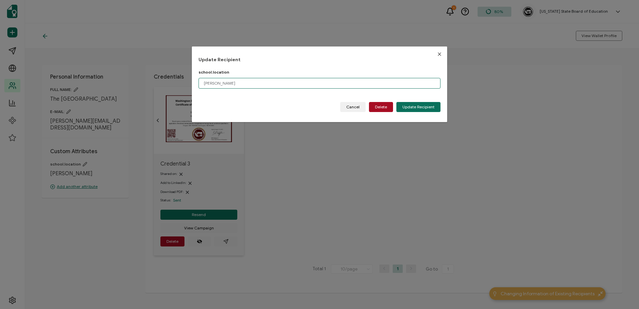
click at [244, 83] on input "[PERSON_NAME]" at bounding box center [319, 83] width 242 height 11
type input "[GEOGRAPHIC_DATA], [US_STATE]"
click at [416, 103] on button "Update Recipient" at bounding box center [418, 107] width 44 height 10
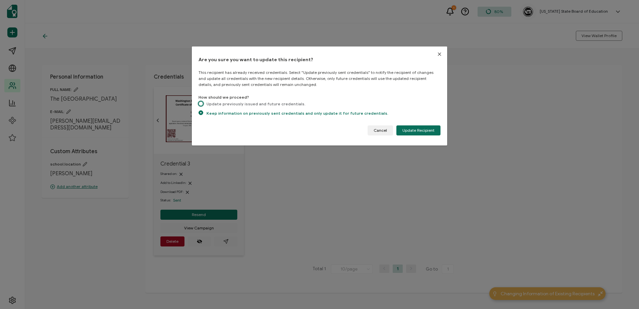
click at [201, 104] on span "dialog" at bounding box center [200, 103] width 5 height 5
click at [201, 104] on input "Update previously issued and future credentials." at bounding box center [200, 104] width 5 height 6
radio input "true"
radio input "false"
click at [427, 128] on span "Update Recipient" at bounding box center [418, 130] width 32 height 4
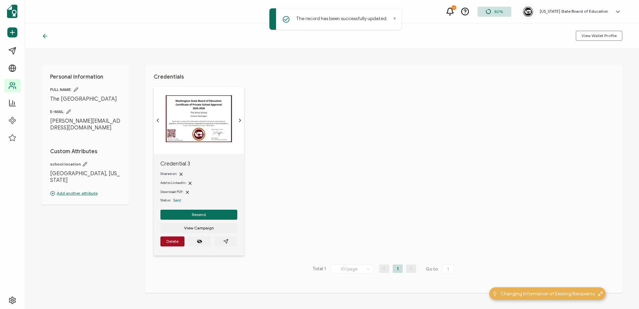
click at [45, 37] on icon at bounding box center [45, 36] width 7 height 7
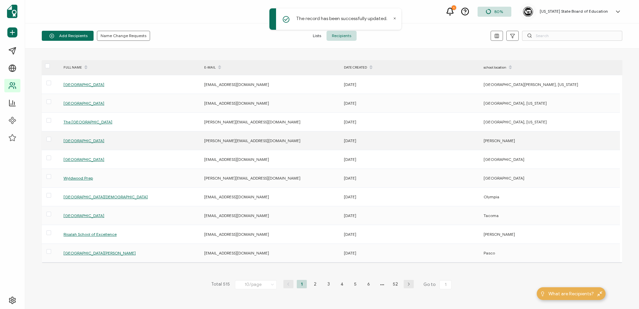
click at [81, 140] on span "[GEOGRAPHIC_DATA]" at bounding box center [83, 140] width 41 height 5
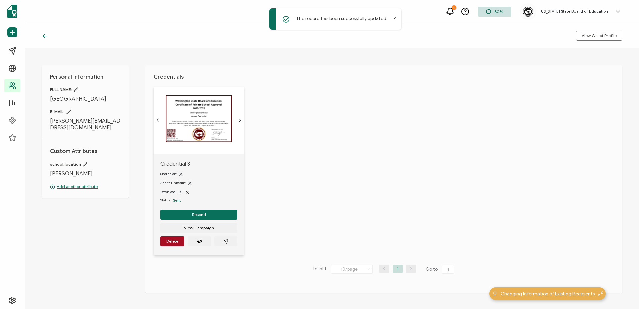
click at [83, 165] on icon at bounding box center [85, 164] width 5 height 5
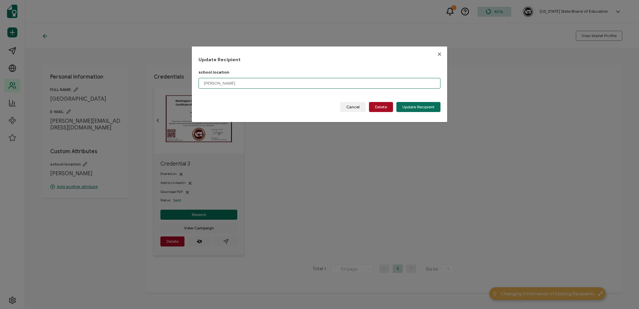
click at [308, 83] on input "[PERSON_NAME]" at bounding box center [319, 83] width 242 height 11
type input "[PERSON_NAME], [US_STATE]"
click at [418, 104] on button "Update Recipient" at bounding box center [418, 107] width 44 height 10
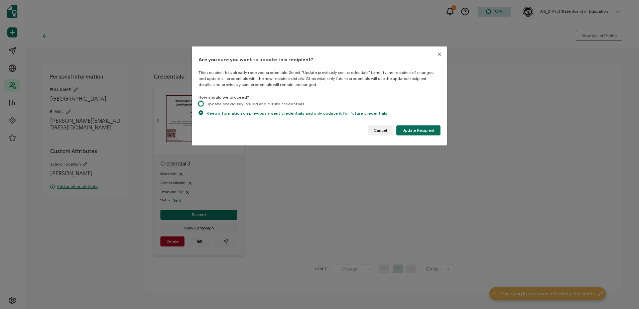
click at [201, 104] on span "dialog" at bounding box center [200, 103] width 5 height 5
click at [201, 104] on input "Update previously issued and future credentials." at bounding box center [200, 104] width 5 height 6
radio input "true"
radio input "false"
click at [433, 129] on button "Update Recipient" at bounding box center [418, 130] width 44 height 10
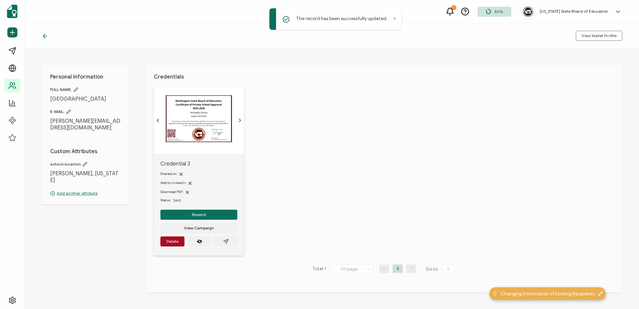
click at [44, 35] on icon at bounding box center [44, 36] width 2 height 4
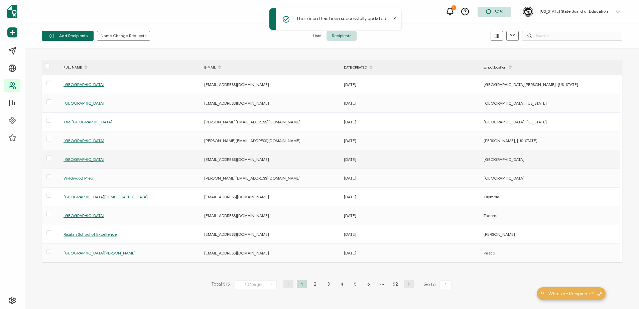
click at [76, 157] on span "[GEOGRAPHIC_DATA]" at bounding box center [83, 159] width 41 height 5
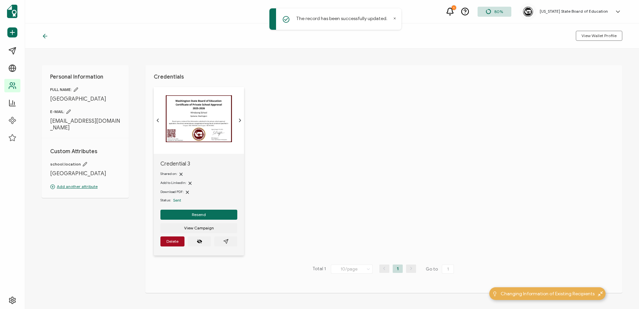
click at [84, 163] on icon at bounding box center [85, 164] width 4 height 4
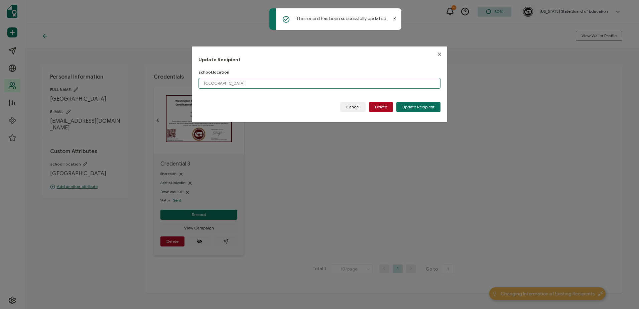
click at [300, 83] on input "[GEOGRAPHIC_DATA]" at bounding box center [319, 83] width 242 height 11
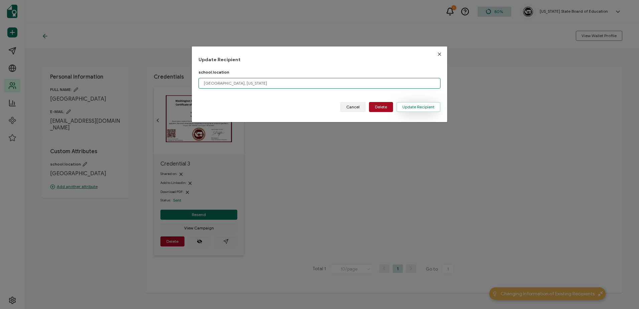
type input "[GEOGRAPHIC_DATA], [US_STATE]"
click at [411, 107] on span "Update Recipient" at bounding box center [418, 107] width 32 height 4
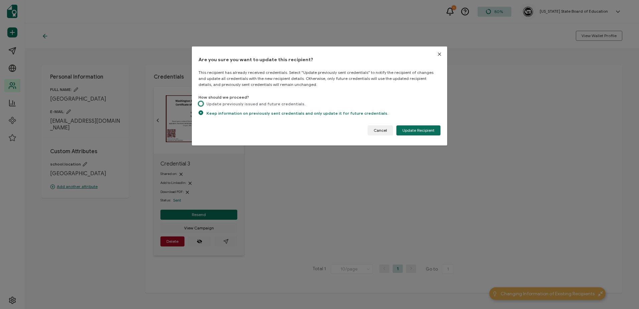
click at [202, 102] on span "dialog" at bounding box center [200, 103] width 5 height 5
click at [202, 102] on input "Update previously issued and future credentials." at bounding box center [200, 104] width 5 height 6
radio input "true"
radio input "false"
click at [417, 129] on span "Update Recipient" at bounding box center [418, 130] width 32 height 4
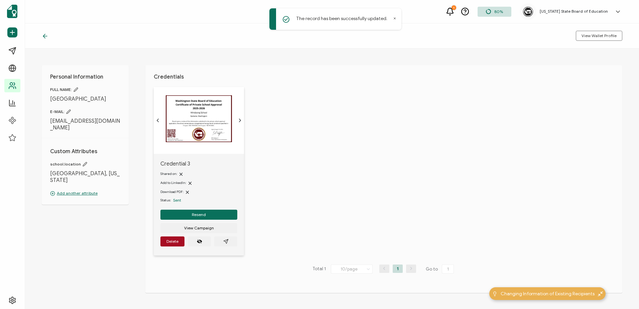
click at [44, 37] on icon at bounding box center [44, 36] width 2 height 4
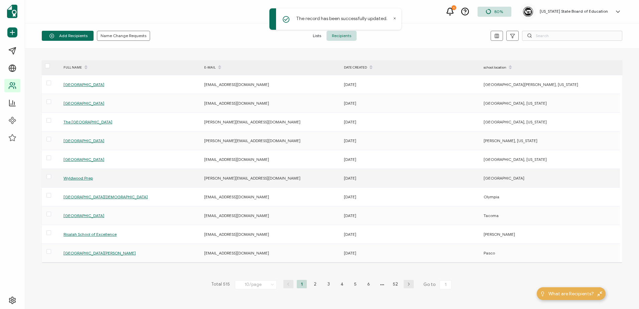
click at [70, 178] on span "Wyldwood Prep" at bounding box center [77, 177] width 29 height 5
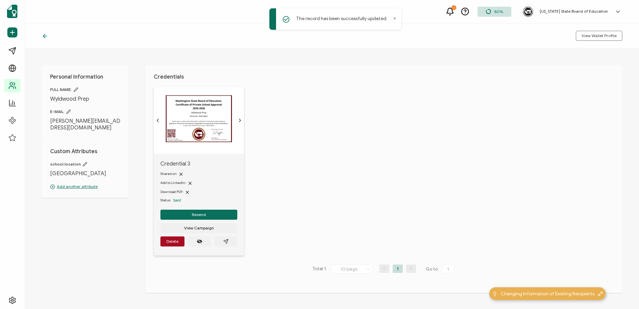
click at [83, 162] on icon at bounding box center [85, 164] width 5 height 5
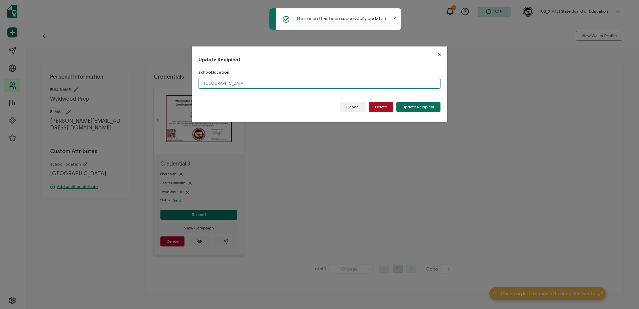
click at [257, 82] on input "[GEOGRAPHIC_DATA]" at bounding box center [319, 83] width 242 height 11
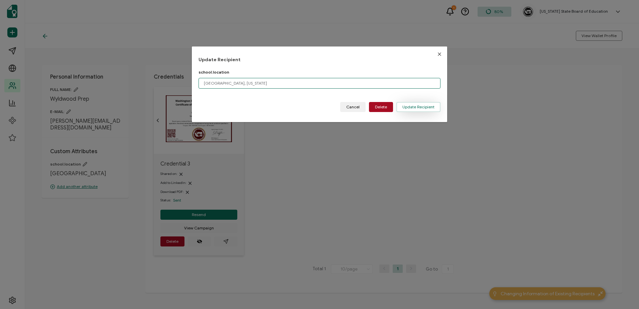
type input "[GEOGRAPHIC_DATA], [US_STATE]"
click at [410, 106] on span "Update Recipient" at bounding box center [418, 107] width 32 height 4
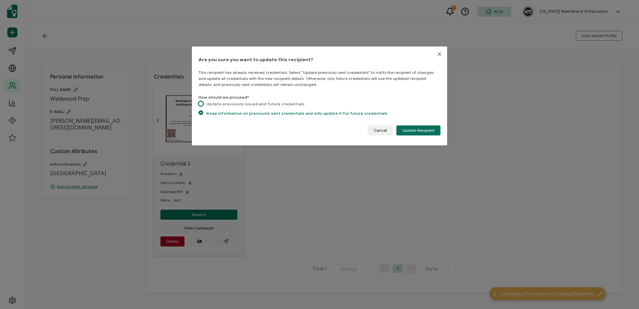
click at [202, 102] on span "dialog" at bounding box center [200, 103] width 5 height 5
click at [202, 102] on input "Update previously issued and future credentials." at bounding box center [200, 104] width 5 height 6
radio input "true"
radio input "false"
click at [408, 127] on button "Update Recipient" at bounding box center [418, 130] width 44 height 10
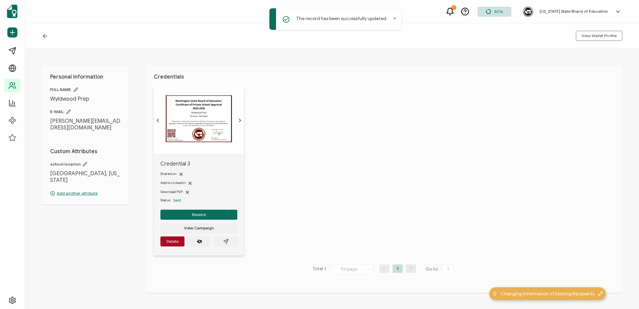
click at [44, 36] on icon at bounding box center [45, 36] width 4 height 0
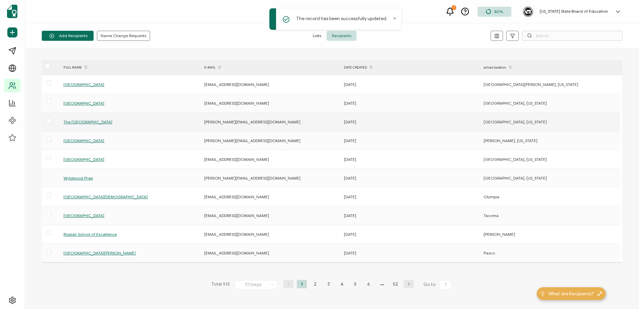
scroll to position [29, 0]
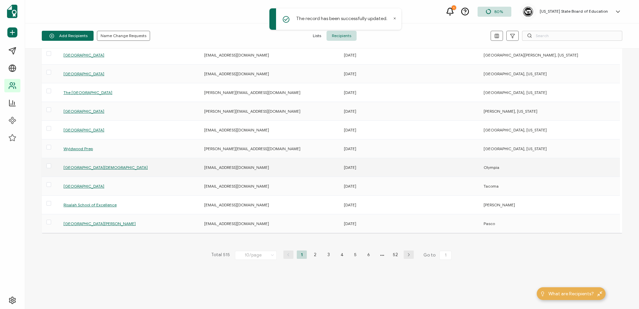
click at [82, 168] on span "[GEOGRAPHIC_DATA][DEMOGRAPHIC_DATA]" at bounding box center [105, 167] width 84 height 5
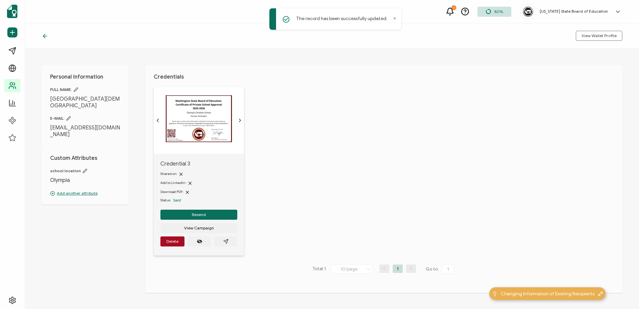
click at [83, 168] on icon at bounding box center [85, 170] width 5 height 5
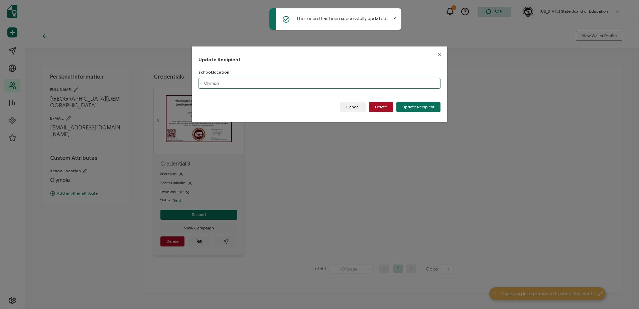
click at [294, 81] on input "Olympia" at bounding box center [319, 83] width 242 height 11
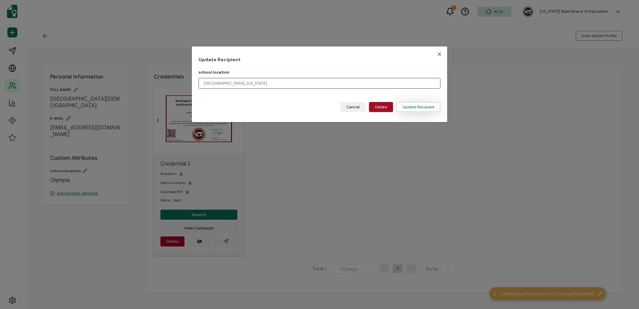
type input "[GEOGRAPHIC_DATA], [US_STATE]"
click at [422, 105] on span "Update Recipient" at bounding box center [418, 107] width 32 height 4
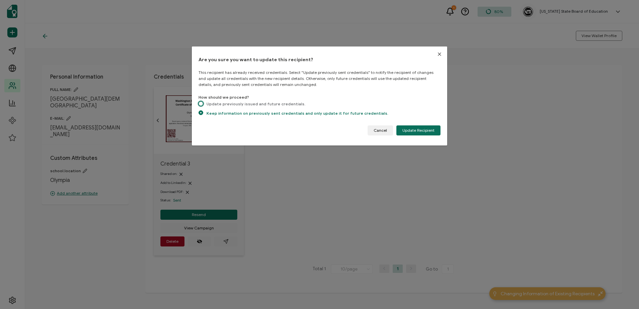
click at [201, 104] on span "dialog" at bounding box center [200, 103] width 5 height 5
click at [201, 104] on input "Update previously issued and future credentials." at bounding box center [200, 104] width 5 height 6
radio input "true"
radio input "false"
click at [413, 130] on span "Update Recipient" at bounding box center [418, 130] width 32 height 4
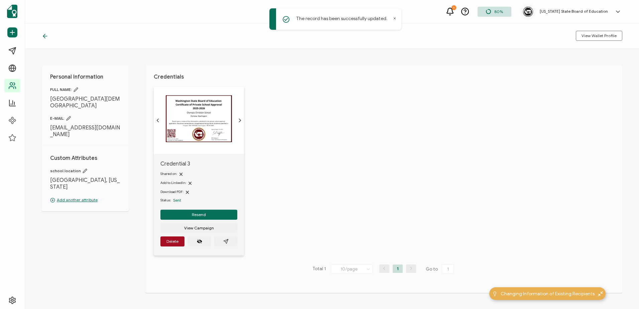
click at [46, 35] on icon at bounding box center [45, 36] width 7 height 7
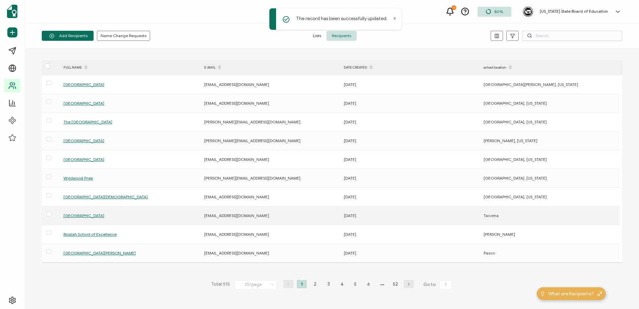
click at [74, 215] on span "[GEOGRAPHIC_DATA]" at bounding box center [83, 215] width 41 height 5
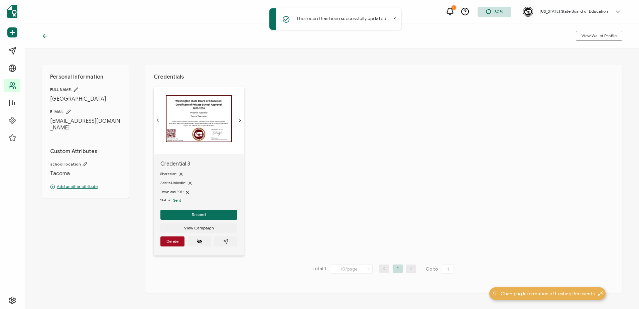
click at [83, 164] on icon at bounding box center [85, 164] width 4 height 4
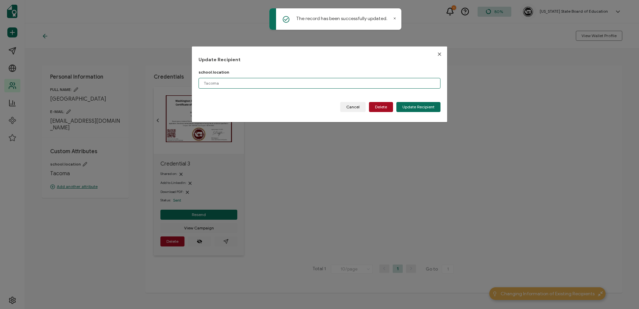
click at [262, 83] on input "Tacoma" at bounding box center [319, 83] width 242 height 11
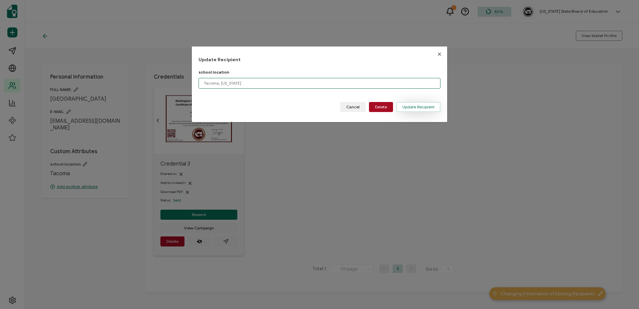
type input "Tacoma, [US_STATE]"
click at [402, 106] on span "Update Recipient" at bounding box center [418, 107] width 32 height 4
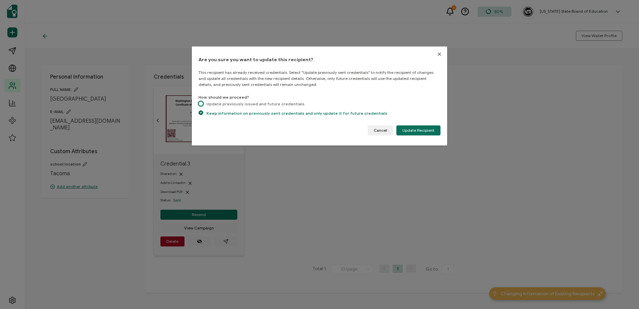
click at [202, 103] on span "dialog" at bounding box center [200, 103] width 5 height 5
click at [202, 103] on input "Update previously issued and future credentials." at bounding box center [200, 104] width 5 height 6
radio input "true"
radio input "false"
click at [413, 131] on span "Update Recipient" at bounding box center [418, 130] width 32 height 4
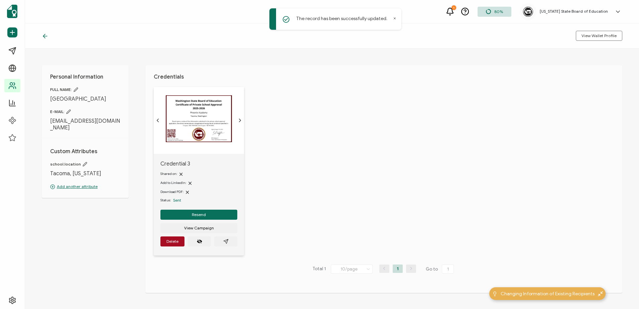
click at [46, 37] on icon at bounding box center [45, 36] width 7 height 7
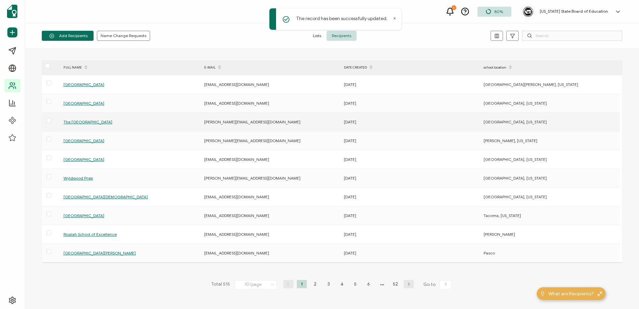
scroll to position [29, 0]
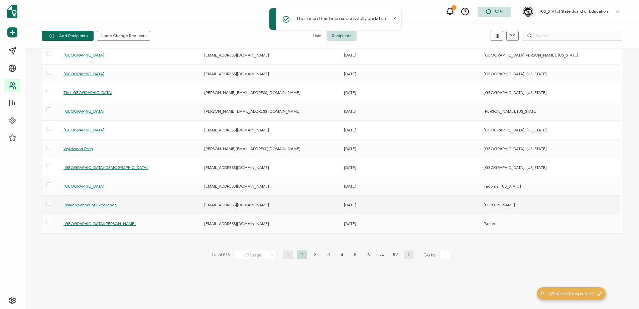
click at [92, 203] on span "Risalah School of Excellence" at bounding box center [89, 204] width 53 height 5
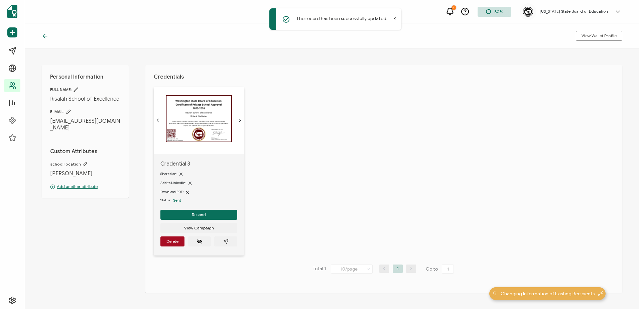
click at [83, 162] on icon at bounding box center [85, 164] width 5 height 5
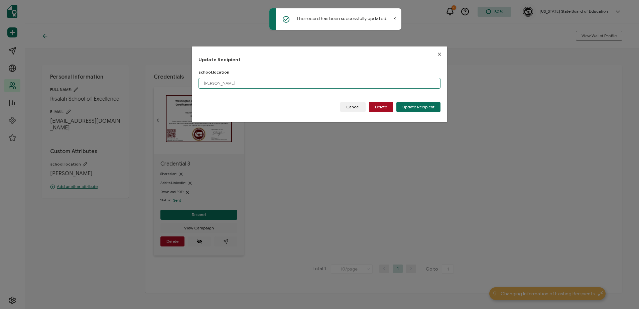
click at [318, 84] on input "[PERSON_NAME]" at bounding box center [319, 83] width 242 height 11
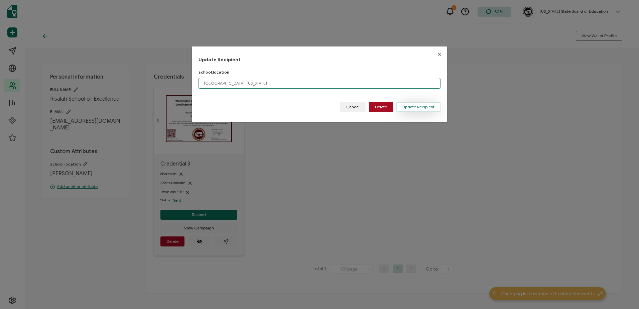
type input "[GEOGRAPHIC_DATA], [US_STATE]"
click at [414, 106] on span "Update Recipient" at bounding box center [418, 107] width 32 height 4
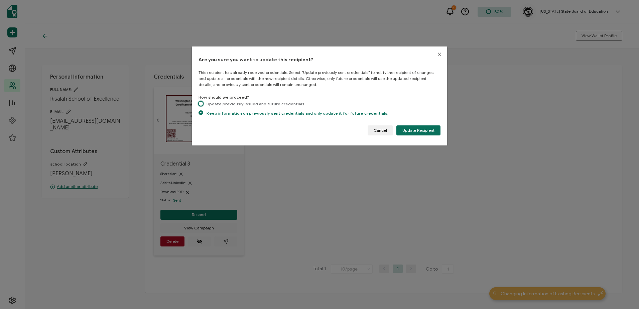
click at [199, 103] on span "dialog" at bounding box center [200, 103] width 5 height 5
click at [199, 103] on input "Update previously issued and future credentials." at bounding box center [200, 104] width 5 height 6
radio input "true"
radio input "false"
click at [420, 128] on span "Update Recipient" at bounding box center [418, 130] width 32 height 4
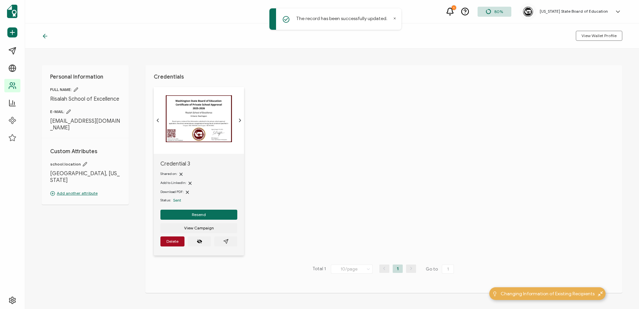
click at [43, 33] on icon at bounding box center [45, 36] width 7 height 7
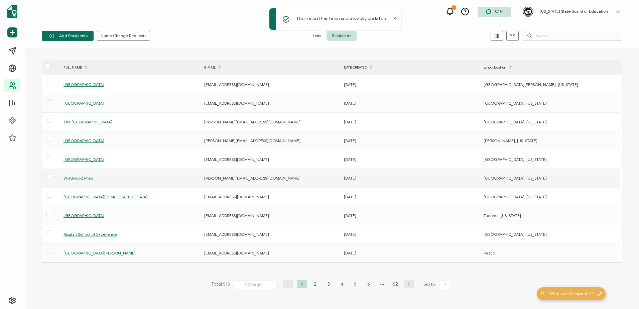
scroll to position [29, 0]
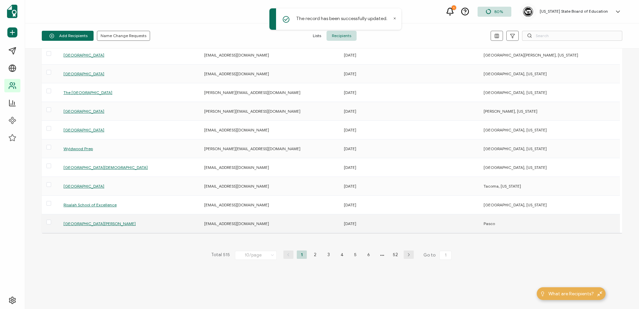
click at [85, 224] on span "[GEOGRAPHIC_DATA][PERSON_NAME]" at bounding box center [99, 223] width 72 height 5
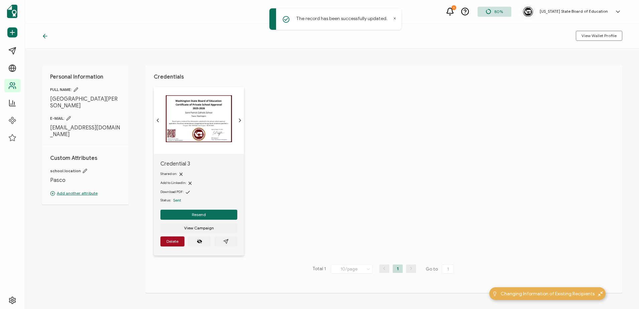
click at [84, 168] on icon at bounding box center [85, 170] width 5 height 5
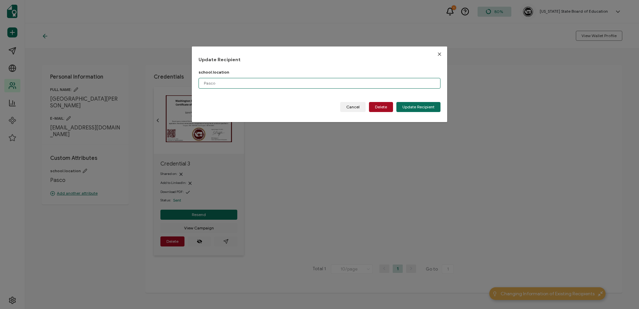
click at [280, 83] on input "Pasco" at bounding box center [319, 83] width 242 height 11
type input "Pasco, [US_STATE]"
click at [417, 104] on button "Update Recipient" at bounding box center [418, 107] width 44 height 10
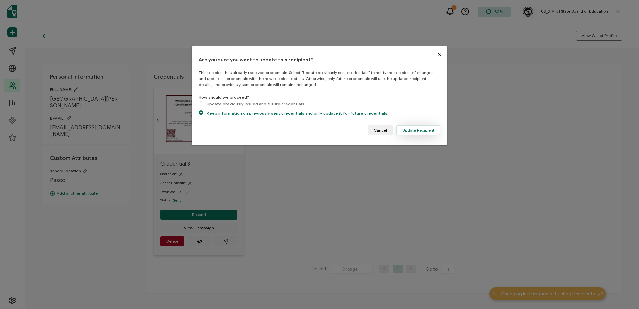
click at [417, 129] on span "Update Recipient" at bounding box center [418, 130] width 32 height 4
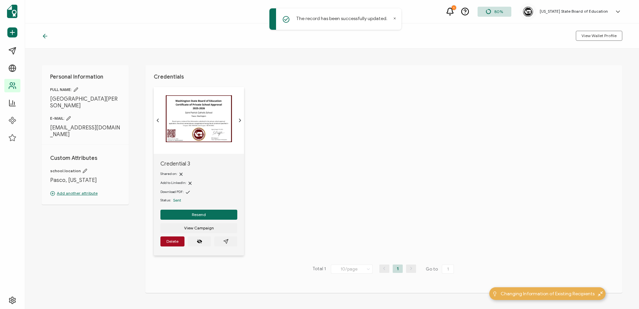
click at [83, 168] on icon at bounding box center [85, 170] width 5 height 5
type input "Pasco, [US_STATE]"
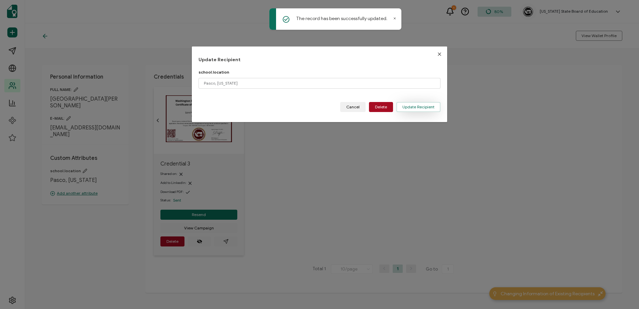
click at [425, 105] on span "Update Recipient" at bounding box center [418, 107] width 32 height 4
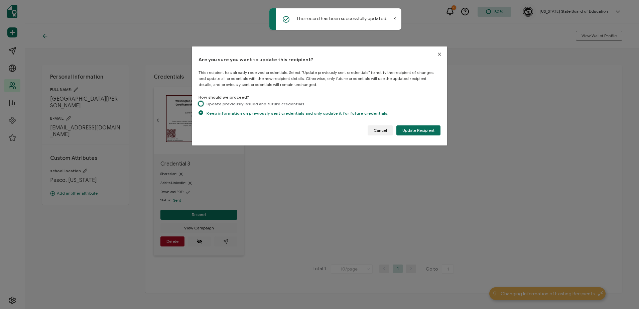
click at [201, 103] on span "dialog" at bounding box center [200, 103] width 5 height 5
click at [201, 103] on input "Update previously issued and future credentials." at bounding box center [200, 104] width 5 height 6
radio input "true"
radio input "false"
click at [415, 128] on span "Update Recipient" at bounding box center [418, 130] width 32 height 4
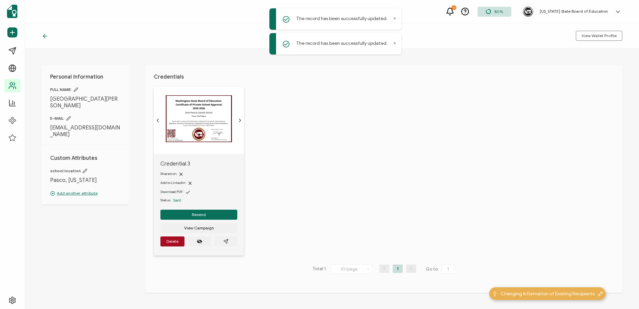
click at [46, 36] on icon at bounding box center [45, 36] width 7 height 7
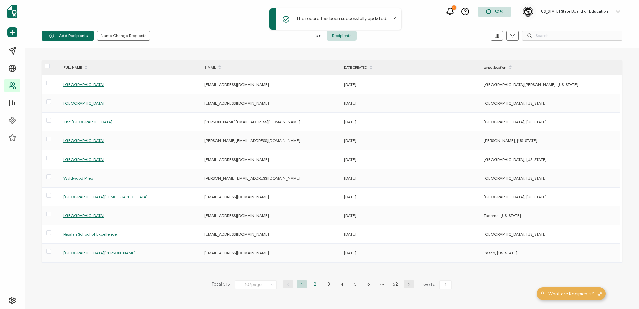
click at [313, 282] on li "2" at bounding box center [315, 284] width 10 height 8
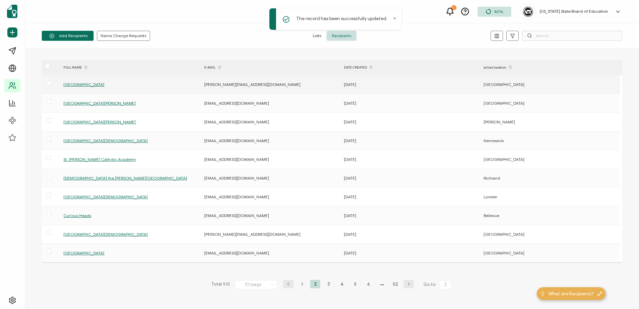
click at [87, 85] on span "[GEOGRAPHIC_DATA]" at bounding box center [83, 84] width 41 height 5
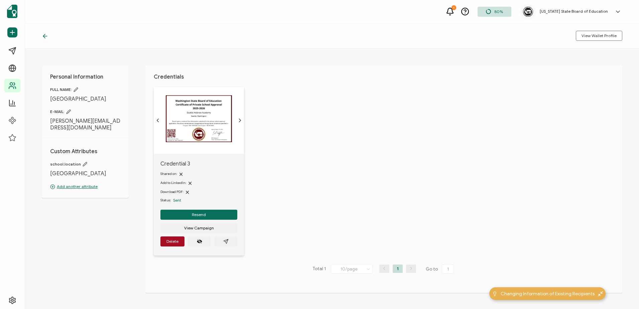
click at [83, 162] on icon at bounding box center [85, 164] width 5 height 5
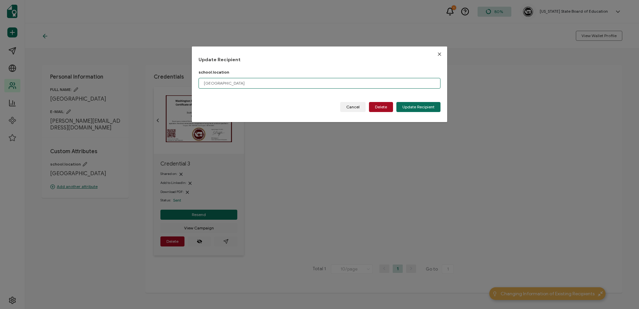
click at [276, 85] on input "[GEOGRAPHIC_DATA]" at bounding box center [319, 83] width 242 height 11
drag, startPoint x: 247, startPoint y: 86, endPoint x: 366, endPoint y: 104, distance: 121.0
click at [216, 83] on input "[GEOGRAPHIC_DATA], [US_STATE]" at bounding box center [319, 83] width 242 height 11
type input "[GEOGRAPHIC_DATA], [US_STATE]"
click at [408, 106] on span "Update Recipient" at bounding box center [418, 107] width 32 height 4
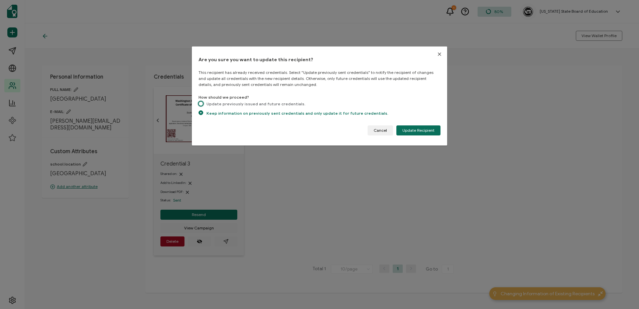
click at [201, 104] on span "dialog" at bounding box center [200, 103] width 5 height 5
click at [201, 104] on input "Update previously issued and future credentials." at bounding box center [200, 104] width 5 height 6
radio input "true"
radio input "false"
click at [420, 130] on span "Update Recipient" at bounding box center [418, 130] width 32 height 4
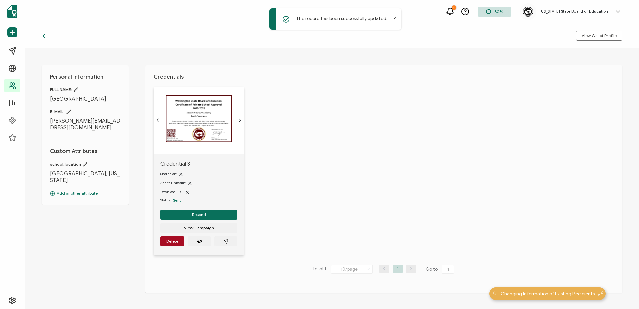
click at [45, 35] on icon at bounding box center [45, 36] width 7 height 7
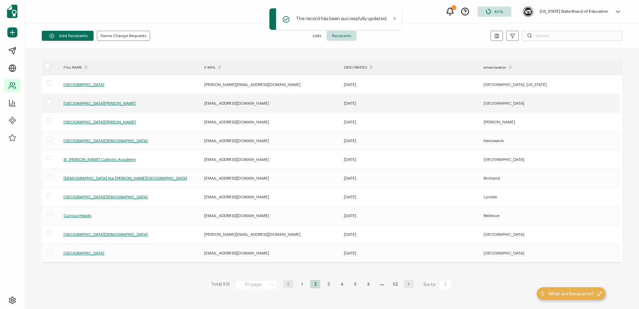
click at [86, 104] on span "[GEOGRAPHIC_DATA][PERSON_NAME]" at bounding box center [99, 103] width 72 height 5
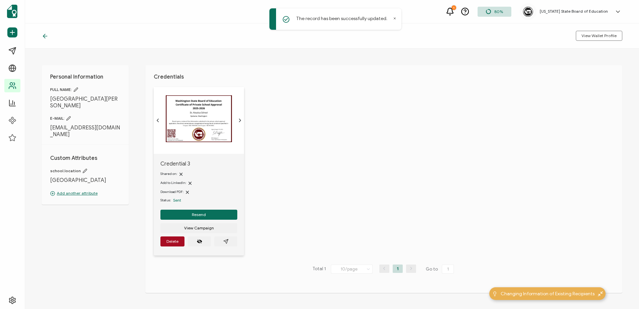
click at [83, 168] on icon at bounding box center [85, 170] width 5 height 5
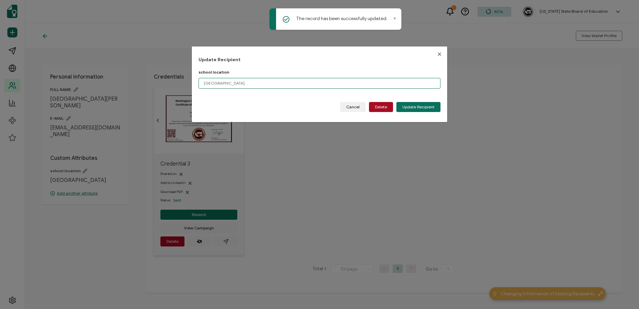
click at [266, 84] on input "[GEOGRAPHIC_DATA]" at bounding box center [319, 83] width 242 height 11
paste input ", [US_STATE]"
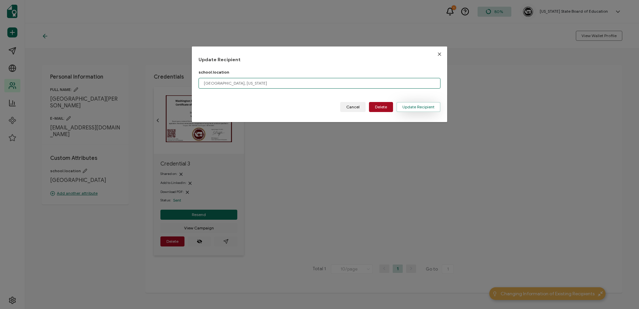
type input "[GEOGRAPHIC_DATA], [US_STATE]"
click at [425, 106] on span "Update Recipient" at bounding box center [418, 107] width 32 height 4
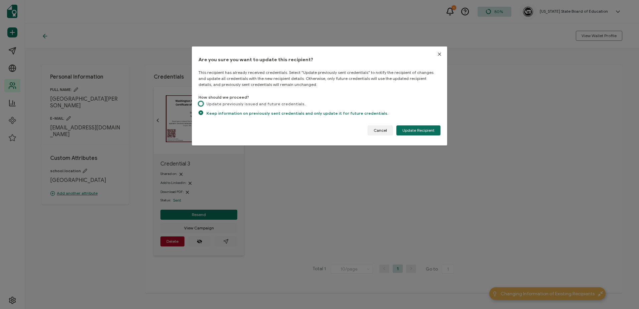
click at [202, 104] on span "dialog" at bounding box center [200, 103] width 5 height 5
click at [202, 104] on input "Update previously issued and future credentials." at bounding box center [200, 104] width 5 height 6
radio input "true"
radio input "false"
click at [427, 132] on span "Update Recipient" at bounding box center [418, 130] width 32 height 4
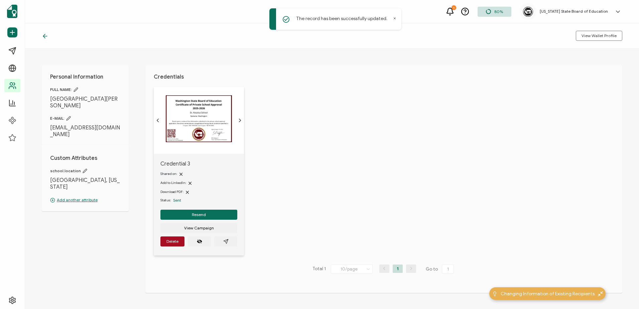
click at [48, 36] on icon at bounding box center [45, 36] width 7 height 7
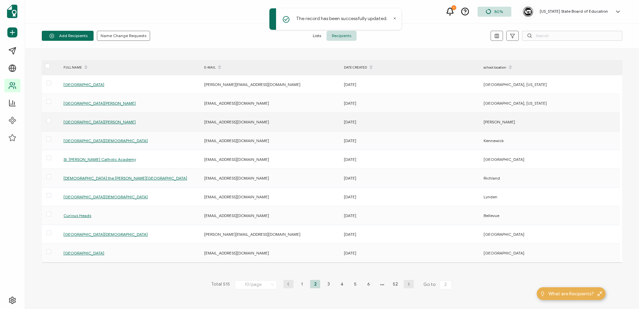
click at [85, 121] on span "[GEOGRAPHIC_DATA][PERSON_NAME]" at bounding box center [99, 121] width 72 height 5
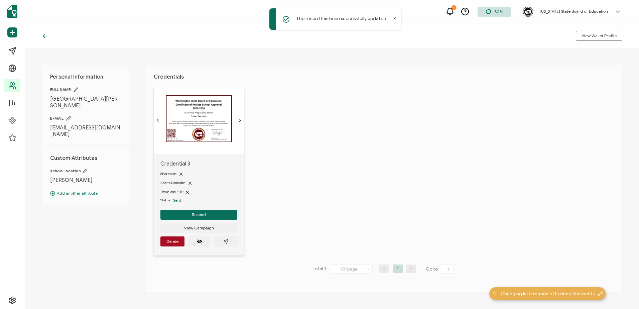
click at [83, 168] on icon at bounding box center [85, 170] width 5 height 5
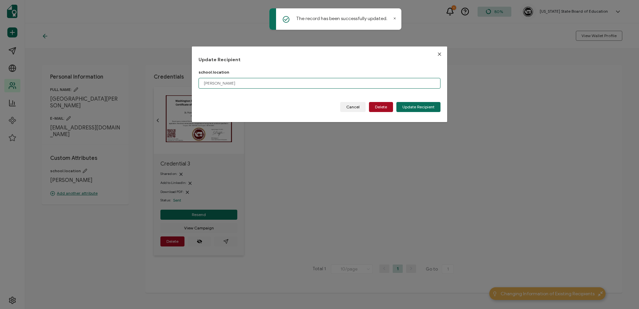
click at [315, 85] on input "[PERSON_NAME]" at bounding box center [319, 83] width 242 height 11
paste input ", [US_STATE]"
type input "[PERSON_NAME], [US_STATE]"
click at [422, 107] on span "Update Recipient" at bounding box center [418, 107] width 32 height 4
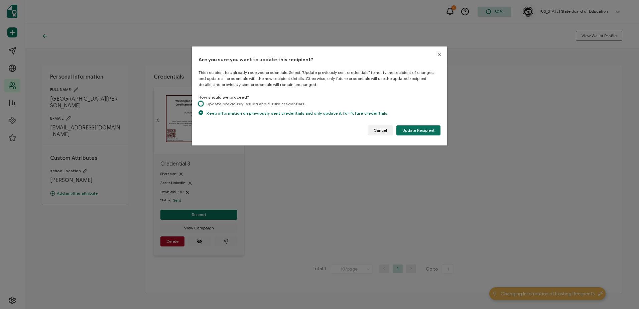
click at [202, 105] on span "dialog" at bounding box center [200, 103] width 5 height 5
click at [202, 105] on input "Update previously issued and future credentials." at bounding box center [200, 104] width 5 height 6
radio input "true"
radio input "false"
click at [414, 128] on span "Update Recipient" at bounding box center [418, 130] width 32 height 4
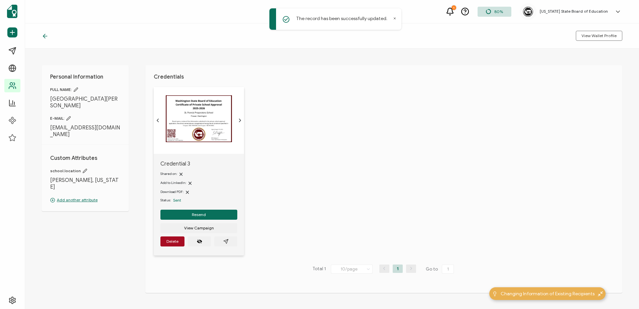
click at [47, 37] on icon at bounding box center [45, 36] width 7 height 7
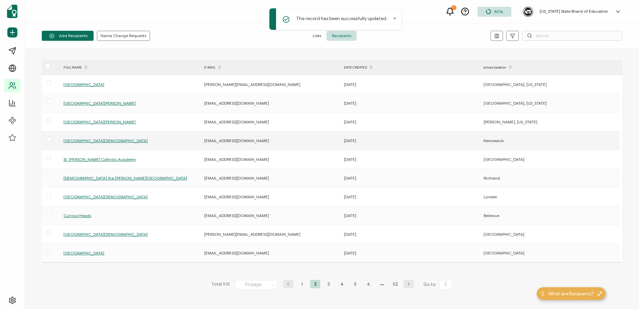
click at [93, 140] on span "[GEOGRAPHIC_DATA][DEMOGRAPHIC_DATA]" at bounding box center [105, 140] width 84 height 5
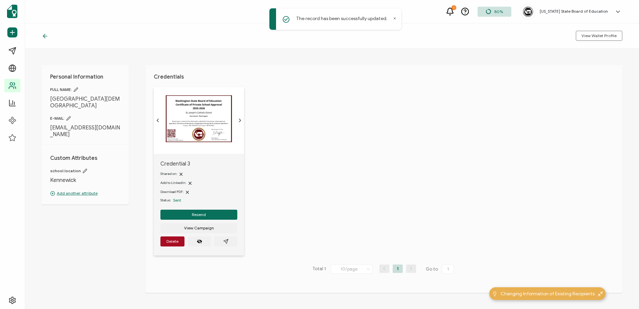
click at [83, 168] on icon at bounding box center [85, 170] width 5 height 5
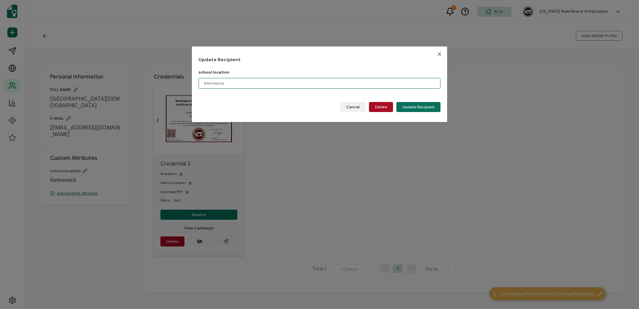
click at [280, 81] on input "Kennewick" at bounding box center [319, 83] width 242 height 11
paste input ", [US_STATE]"
type input "Kennewick, [US_STATE]"
click at [421, 106] on span "Update Recipient" at bounding box center [418, 107] width 32 height 4
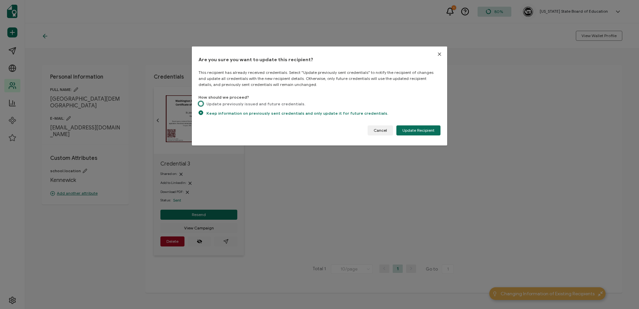
click at [202, 102] on span "dialog" at bounding box center [200, 103] width 5 height 5
click at [202, 102] on input "Update previously issued and future credentials." at bounding box center [200, 104] width 5 height 6
radio input "true"
radio input "false"
click at [406, 130] on span "Update Recipient" at bounding box center [418, 130] width 32 height 4
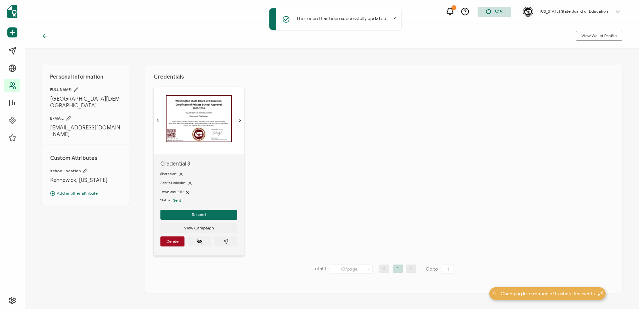
click at [46, 35] on icon at bounding box center [45, 36] width 7 height 7
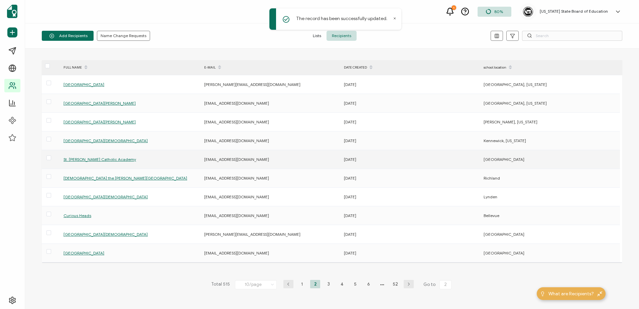
click at [87, 160] on span "St. [PERSON_NAME] Catholic Academy" at bounding box center [99, 159] width 72 height 5
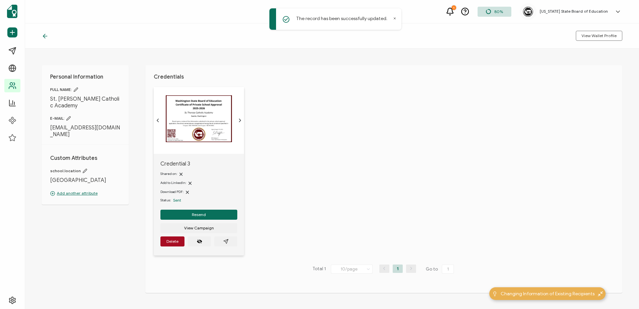
click at [83, 168] on icon at bounding box center [85, 170] width 5 height 5
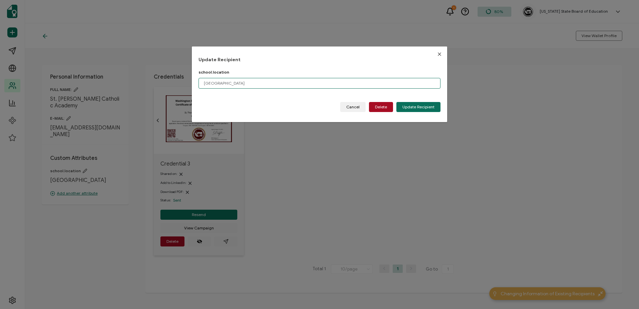
click at [254, 85] on input "[GEOGRAPHIC_DATA]" at bounding box center [319, 83] width 242 height 11
paste input ", [US_STATE]"
type input "[GEOGRAPHIC_DATA], [US_STATE]"
click at [414, 107] on span "Update Recipient" at bounding box center [418, 107] width 32 height 4
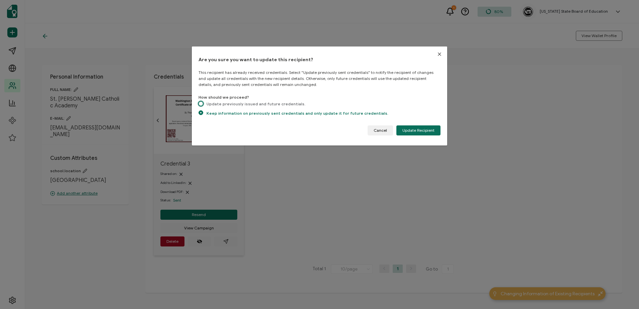
click at [198, 102] on span "dialog" at bounding box center [200, 103] width 5 height 5
click at [198, 102] on input "Update previously issued and future credentials." at bounding box center [200, 104] width 5 height 6
radio input "true"
radio input "false"
click at [419, 127] on button "Update Recipient" at bounding box center [418, 130] width 44 height 10
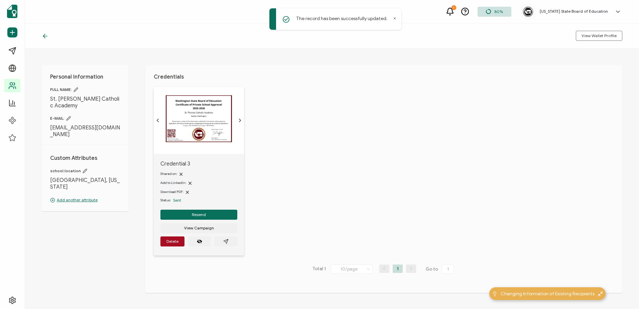
click at [48, 34] on icon at bounding box center [45, 36] width 7 height 7
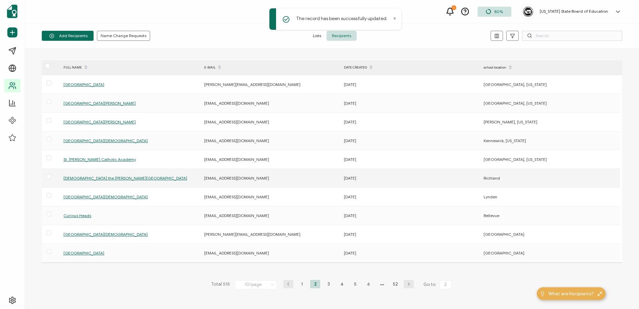
click at [95, 177] on span "[DEMOGRAPHIC_DATA] the [PERSON_NAME][GEOGRAPHIC_DATA]" at bounding box center [125, 177] width 124 height 5
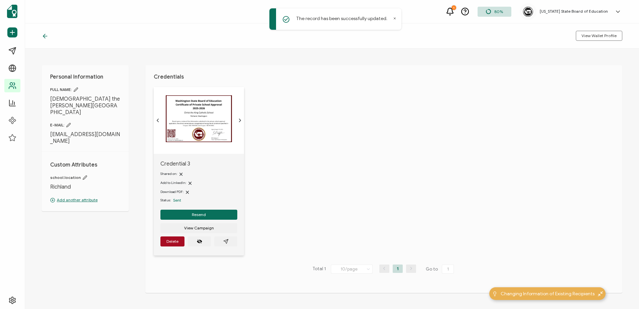
click at [83, 175] on icon at bounding box center [85, 177] width 5 height 5
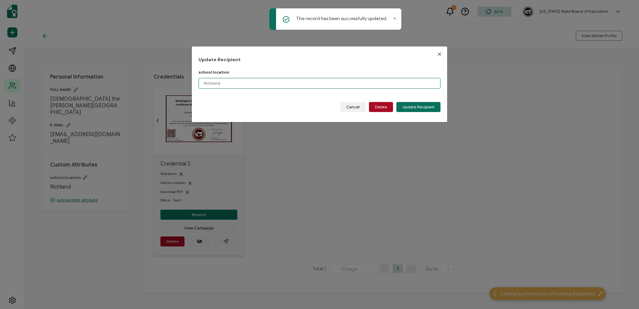
click at [279, 81] on input "Richland" at bounding box center [319, 83] width 242 height 11
paste input ", [US_STATE]"
type input "[GEOGRAPHIC_DATA], [US_STATE]"
click at [410, 105] on span "Update Recipient" at bounding box center [418, 107] width 32 height 4
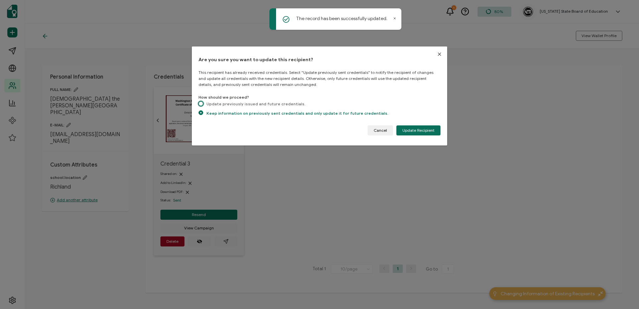
click at [200, 101] on span "dialog" at bounding box center [200, 103] width 5 height 5
click at [200, 101] on input "Update previously issued and future credentials." at bounding box center [200, 104] width 5 height 6
radio input "true"
radio input "false"
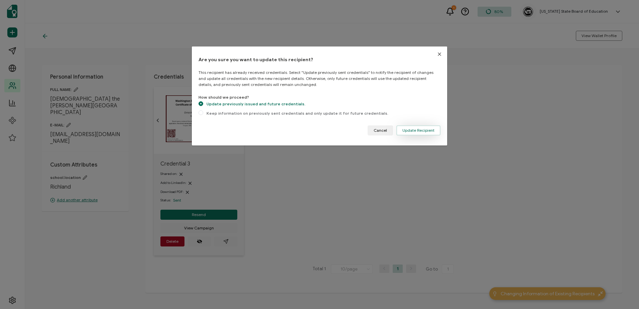
click at [418, 127] on button "Update Recipient" at bounding box center [418, 130] width 44 height 10
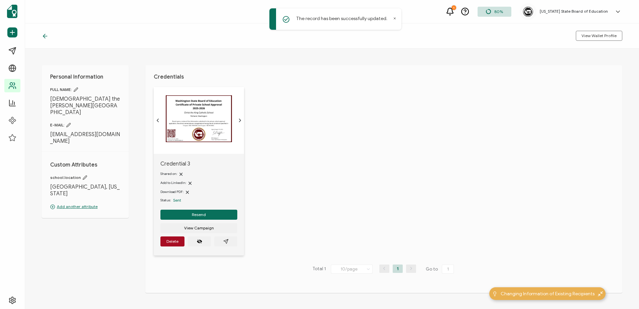
click at [48, 36] on icon at bounding box center [45, 36] width 7 height 7
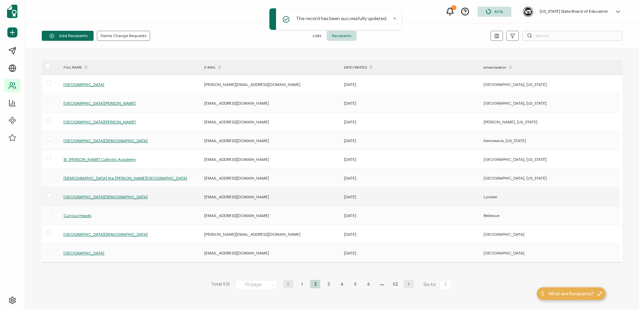
click at [90, 195] on span "[GEOGRAPHIC_DATA][DEMOGRAPHIC_DATA]" at bounding box center [105, 196] width 84 height 5
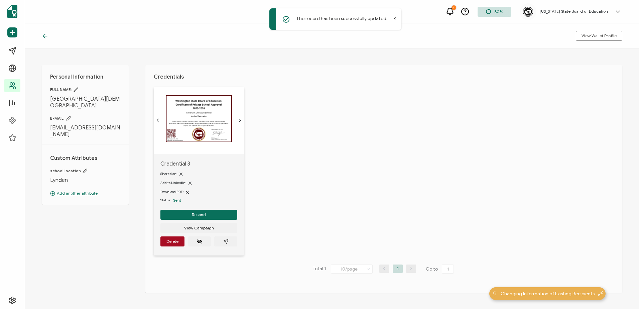
click at [83, 168] on icon at bounding box center [85, 170] width 5 height 5
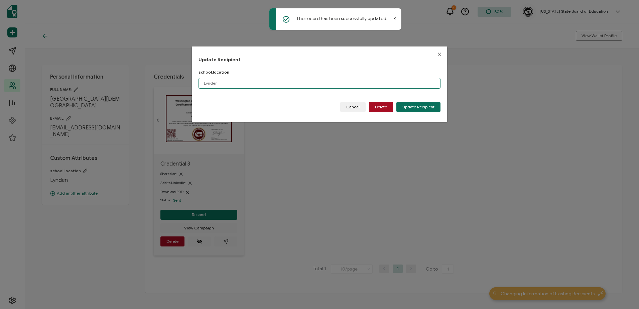
click at [250, 84] on input "Lynden" at bounding box center [319, 83] width 242 height 11
paste input ", [US_STATE]"
type input "Lynden, [US_STATE]"
click at [417, 107] on span "Update Recipient" at bounding box center [418, 107] width 32 height 4
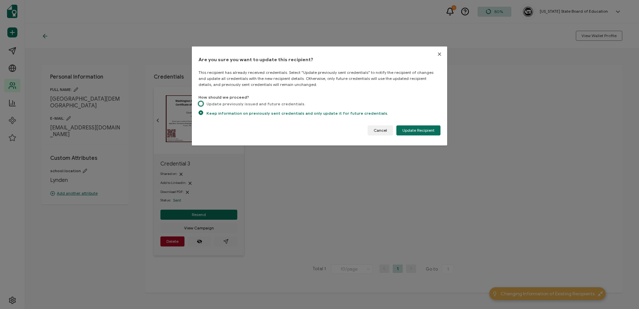
click at [202, 102] on span "dialog" at bounding box center [200, 103] width 5 height 5
click at [202, 102] on input "Update previously issued and future credentials." at bounding box center [200, 104] width 5 height 6
radio input "true"
radio input "false"
click at [419, 130] on span "Update Recipient" at bounding box center [418, 130] width 32 height 4
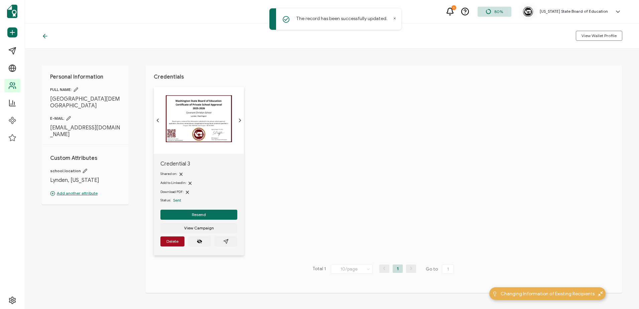
click at [44, 35] on icon at bounding box center [44, 36] width 2 height 4
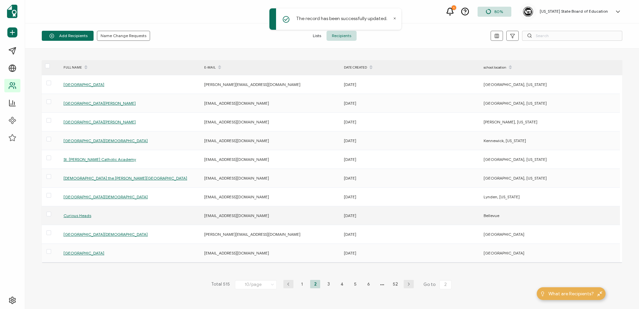
click at [74, 216] on span "Curious Heads" at bounding box center [77, 215] width 28 height 5
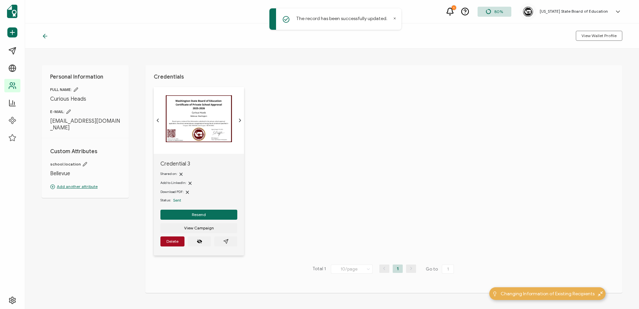
click at [83, 163] on icon at bounding box center [85, 164] width 5 height 5
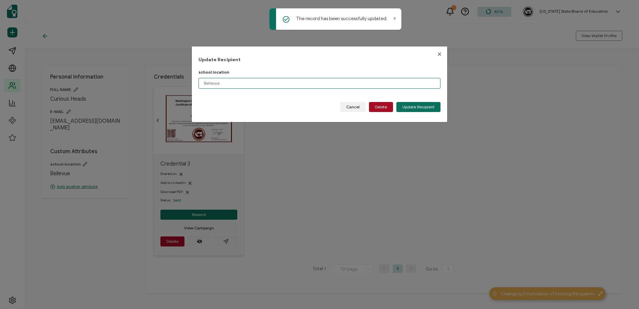
click at [259, 84] on input "Bellevue" at bounding box center [319, 83] width 242 height 11
paste input ", [US_STATE]"
type input "[GEOGRAPHIC_DATA], [US_STATE]"
click at [420, 104] on button "Update Recipient" at bounding box center [418, 107] width 44 height 10
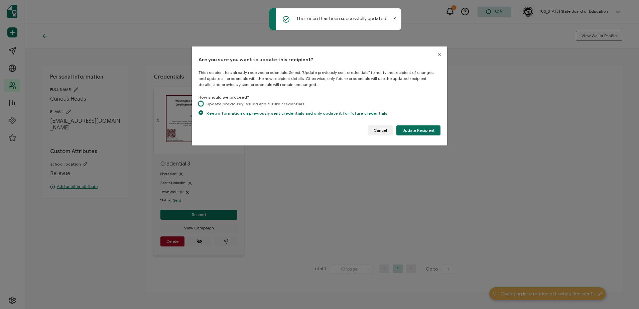
click at [200, 105] on span "dialog" at bounding box center [200, 103] width 5 height 5
click at [200, 105] on input "Update previously issued and future credentials." at bounding box center [200, 104] width 5 height 6
radio input "true"
radio input "false"
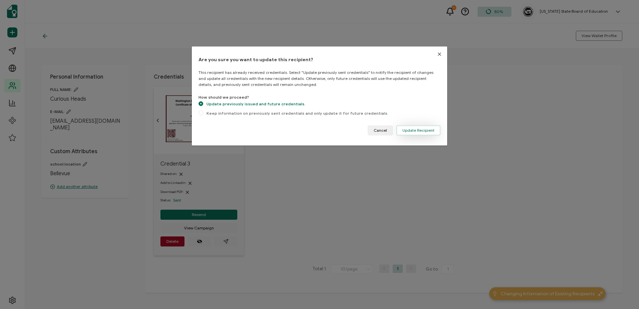
click at [414, 133] on button "Update Recipient" at bounding box center [418, 130] width 44 height 10
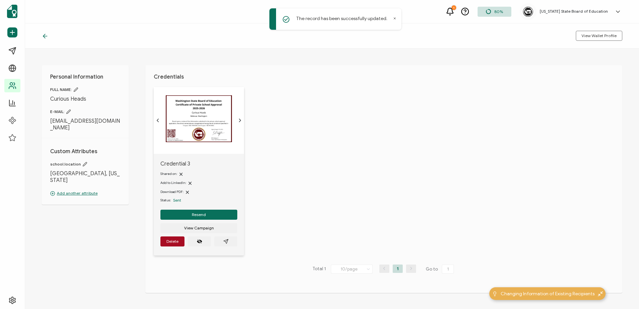
click at [46, 37] on icon at bounding box center [45, 36] width 7 height 7
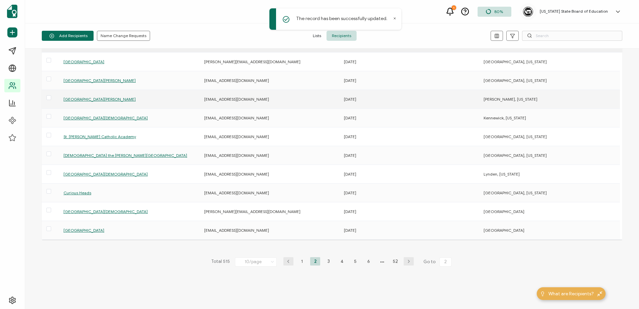
scroll to position [29, 0]
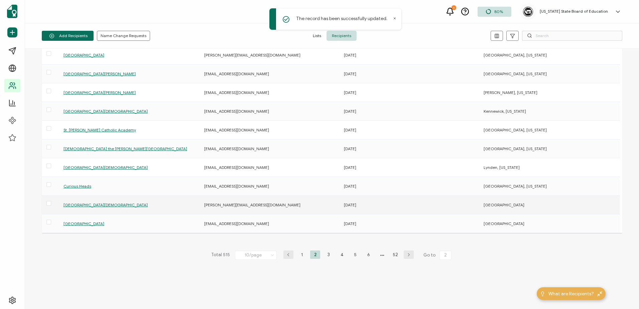
click at [77, 204] on span "[GEOGRAPHIC_DATA][DEMOGRAPHIC_DATA]" at bounding box center [105, 204] width 84 height 5
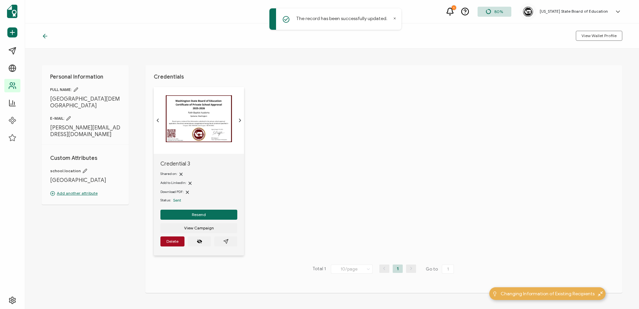
click at [83, 168] on icon at bounding box center [85, 170] width 5 height 5
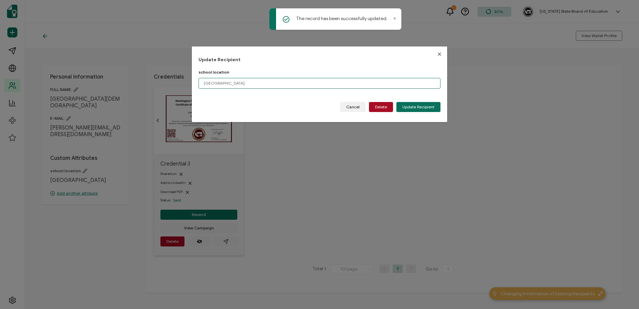
click at [279, 83] on input "[GEOGRAPHIC_DATA]" at bounding box center [319, 83] width 242 height 11
paste input ", [US_STATE]"
type input "[GEOGRAPHIC_DATA], [US_STATE]"
click at [410, 105] on span "Update Recipient" at bounding box center [418, 107] width 32 height 4
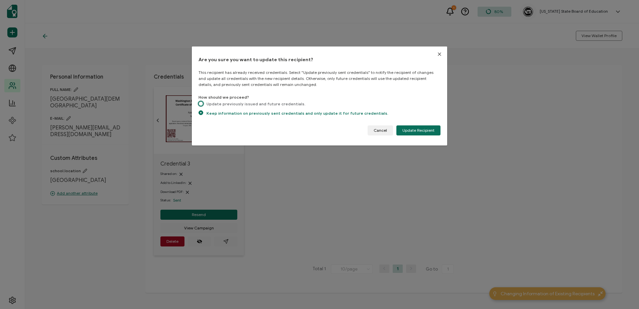
click at [201, 104] on span "dialog" at bounding box center [200, 103] width 5 height 5
click at [201, 104] on input "Update previously issued and future credentials." at bounding box center [200, 104] width 5 height 6
radio input "true"
radio input "false"
click at [414, 128] on span "Update Recipient" at bounding box center [418, 130] width 32 height 4
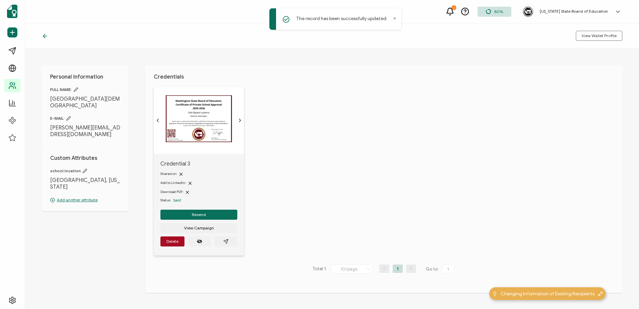
click at [48, 35] on icon at bounding box center [45, 36] width 7 height 7
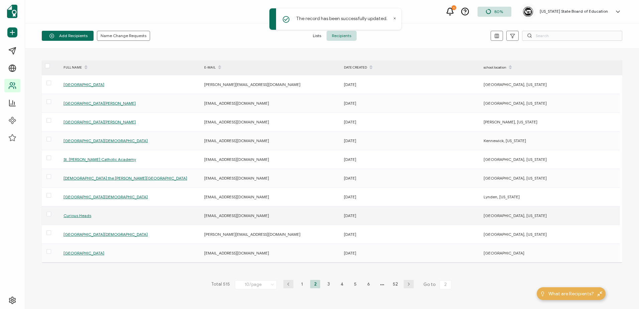
scroll to position [29, 0]
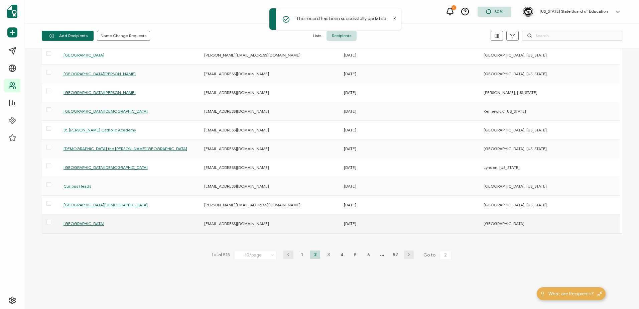
click at [93, 221] on span "[GEOGRAPHIC_DATA]" at bounding box center [83, 223] width 41 height 5
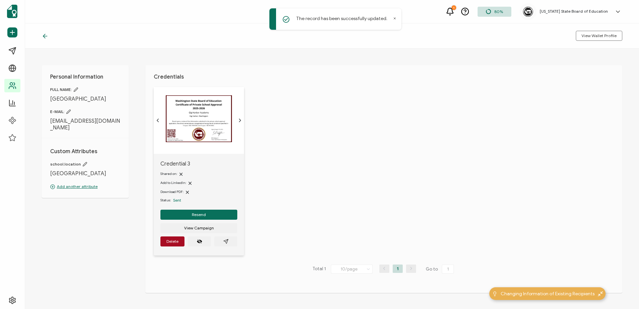
click at [83, 164] on icon at bounding box center [85, 164] width 5 height 5
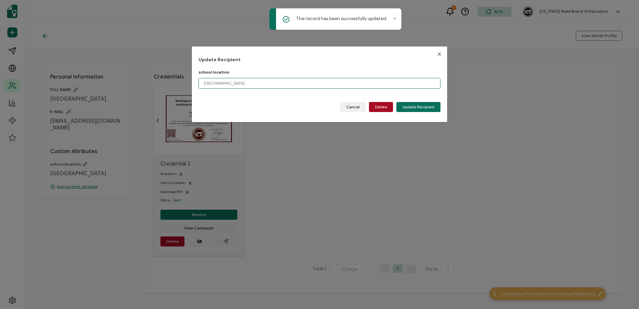
click at [284, 84] on input "[GEOGRAPHIC_DATA]" at bounding box center [319, 83] width 242 height 11
paste input ", [US_STATE]"
type input "[GEOGRAPHIC_DATA], [US_STATE]"
click at [417, 105] on span "Update Recipient" at bounding box center [418, 107] width 32 height 4
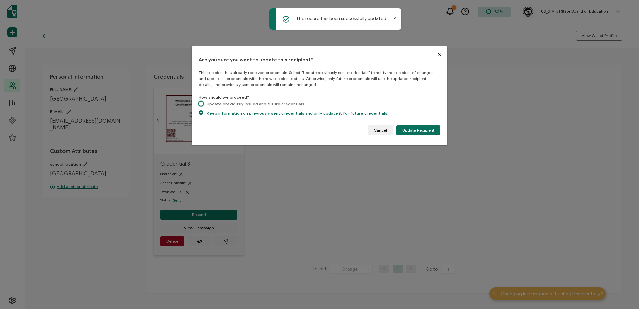
click at [201, 103] on span "dialog" at bounding box center [200, 103] width 5 height 5
click at [201, 103] on input "Update previously issued and future credentials." at bounding box center [200, 104] width 5 height 6
radio input "true"
radio input "false"
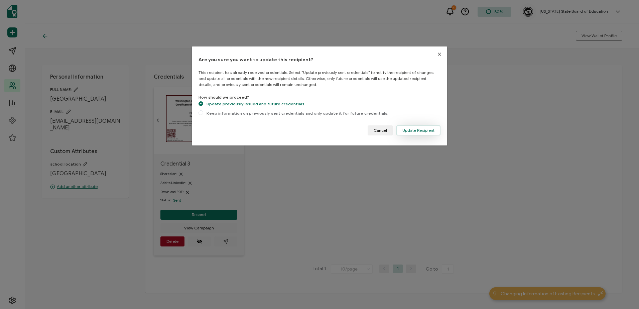
click at [418, 130] on span "Update Recipient" at bounding box center [418, 130] width 32 height 4
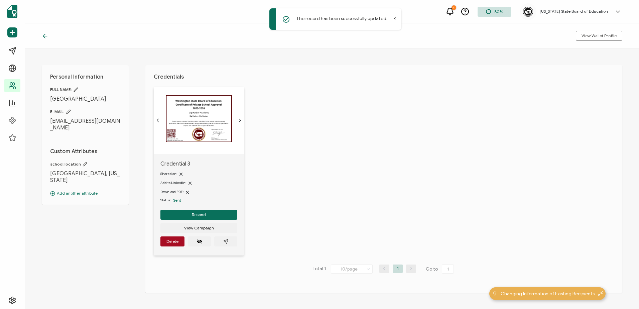
click at [45, 34] on icon at bounding box center [45, 36] width 7 height 7
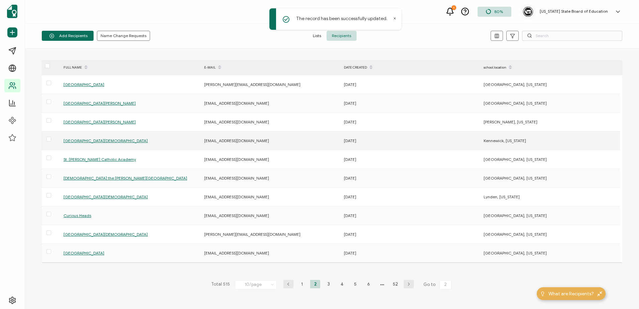
scroll to position [29, 0]
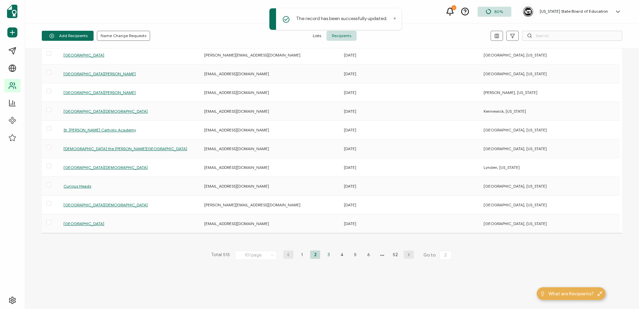
click at [328, 252] on li "3" at bounding box center [328, 254] width 10 height 8
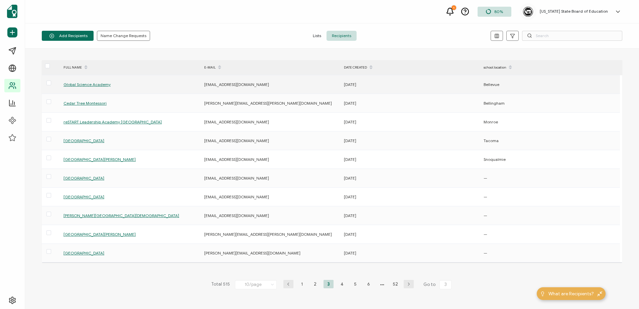
click at [91, 86] on span "Global Science Academy" at bounding box center [86, 84] width 47 height 5
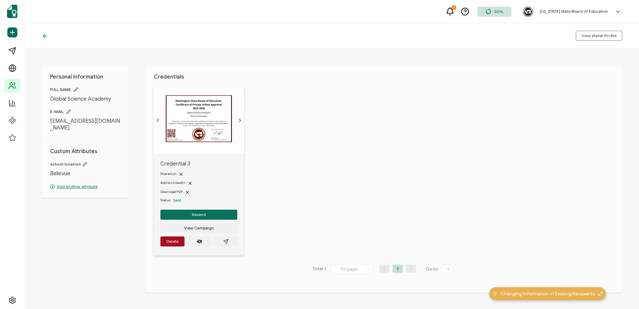
click at [84, 163] on icon at bounding box center [85, 164] width 5 height 5
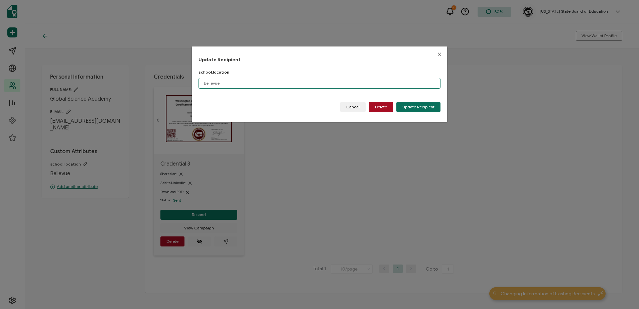
click at [319, 83] on input "Bellevue" at bounding box center [319, 83] width 242 height 11
paste input ", [US_STATE]"
type input "[GEOGRAPHIC_DATA], [US_STATE]"
click at [428, 107] on span "Update Recipient" at bounding box center [418, 107] width 32 height 4
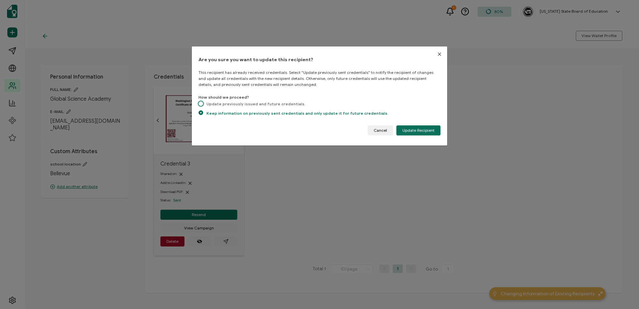
click at [202, 101] on span "dialog" at bounding box center [200, 104] width 5 height 6
click at [202, 101] on input "Update previously issued and future credentials." at bounding box center [200, 104] width 5 height 6
radio input "true"
radio input "false"
click at [420, 129] on span "Update Recipient" at bounding box center [418, 130] width 32 height 4
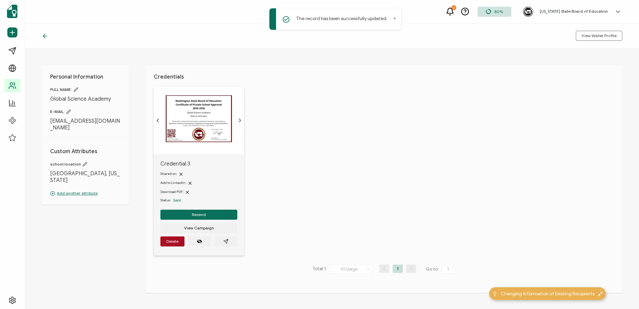
click at [48, 36] on div at bounding box center [47, 35] width 10 height 7
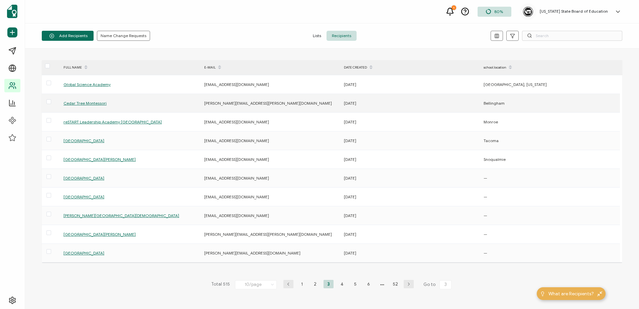
click at [83, 101] on span "Cedar Tree Montessori" at bounding box center [84, 103] width 43 height 5
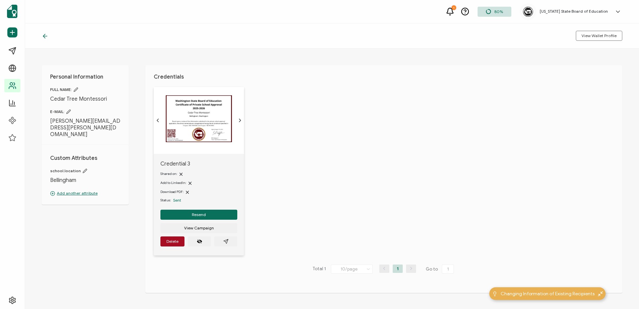
click at [83, 168] on icon at bounding box center [85, 170] width 5 height 5
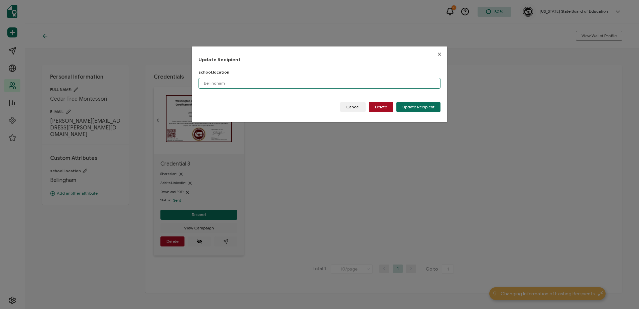
click at [273, 84] on input "Bellingham" at bounding box center [319, 83] width 242 height 11
paste input ", [US_STATE]"
type input "[GEOGRAPHIC_DATA], [US_STATE]"
click at [424, 106] on span "Update Recipient" at bounding box center [418, 107] width 32 height 4
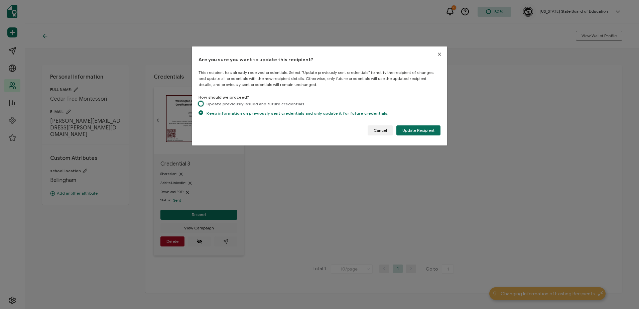
drag, startPoint x: 201, startPoint y: 102, endPoint x: 323, endPoint y: 107, distance: 122.4
click at [201, 102] on span "dialog" at bounding box center [200, 103] width 5 height 5
click at [201, 102] on input "Update previously issued and future credentials." at bounding box center [200, 104] width 5 height 6
radio input "true"
radio input "false"
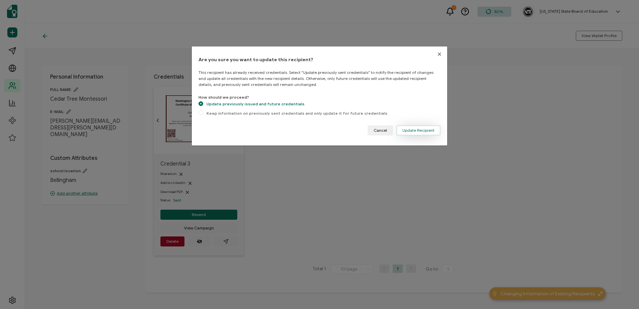
click at [420, 126] on button "Update Recipient" at bounding box center [418, 130] width 44 height 10
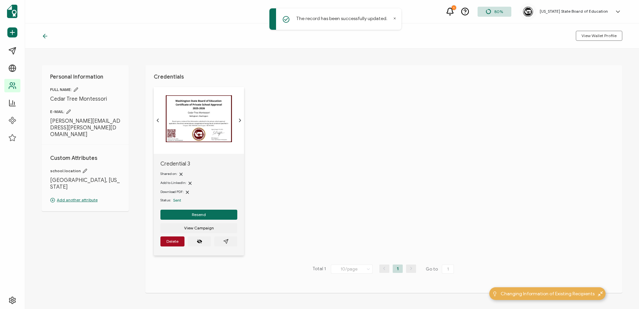
click at [43, 35] on icon at bounding box center [45, 36] width 7 height 7
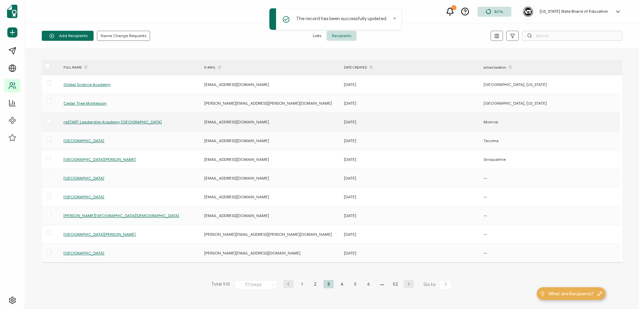
click at [112, 122] on span "reSTART Leadership Academy [GEOGRAPHIC_DATA]" at bounding box center [112, 121] width 98 height 5
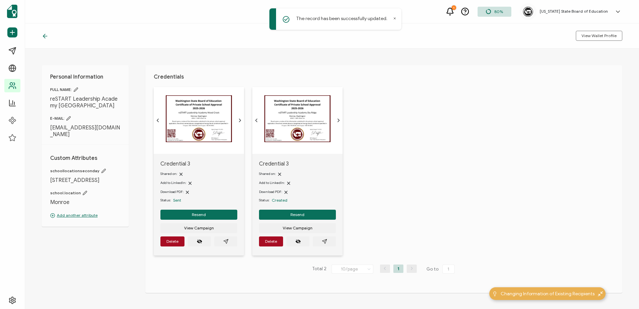
click at [101, 168] on icon at bounding box center [103, 170] width 5 height 5
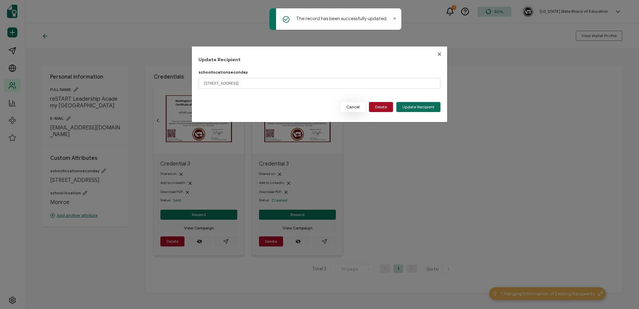
click at [353, 106] on span "Cancel" at bounding box center [352, 107] width 13 height 4
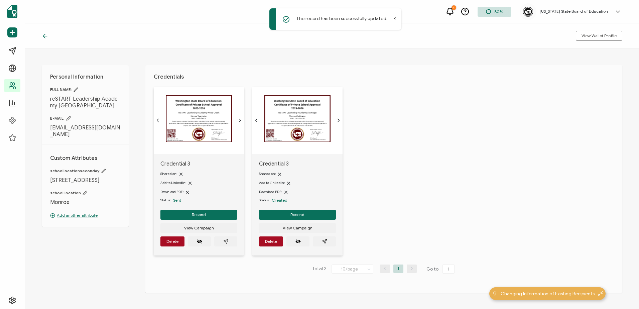
click at [83, 190] on icon at bounding box center [85, 192] width 5 height 5
type input "Monroe"
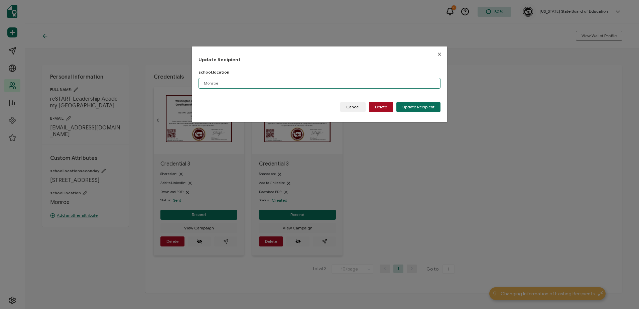
click at [312, 82] on input "Monroe" at bounding box center [319, 83] width 242 height 11
paste input ", [US_STATE]"
type input "[GEOGRAPHIC_DATA], [US_STATE]"
click at [413, 108] on span "Update Recipient" at bounding box center [418, 107] width 32 height 4
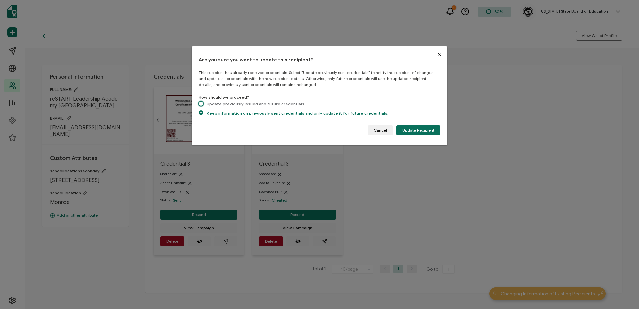
click at [199, 104] on span "dialog" at bounding box center [200, 103] width 5 height 5
click at [199, 104] on input "Update previously issued and future credentials." at bounding box center [200, 104] width 5 height 6
radio input "true"
radio input "false"
click at [413, 128] on span "Update Recipient" at bounding box center [418, 130] width 32 height 4
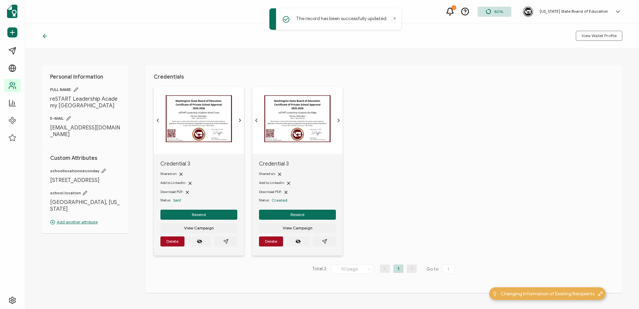
click at [44, 36] on icon at bounding box center [45, 36] width 7 height 7
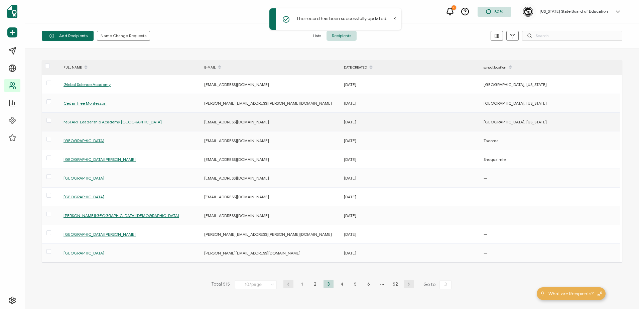
scroll to position [29, 0]
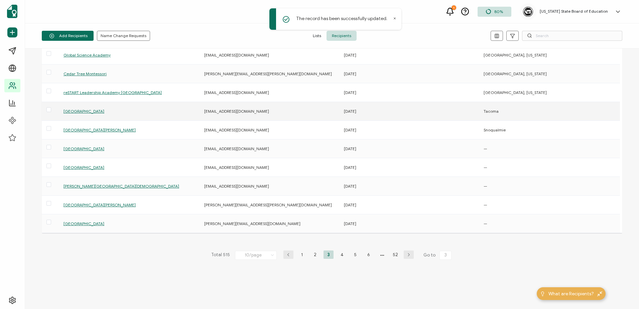
click at [76, 109] on span "[GEOGRAPHIC_DATA]" at bounding box center [83, 111] width 41 height 5
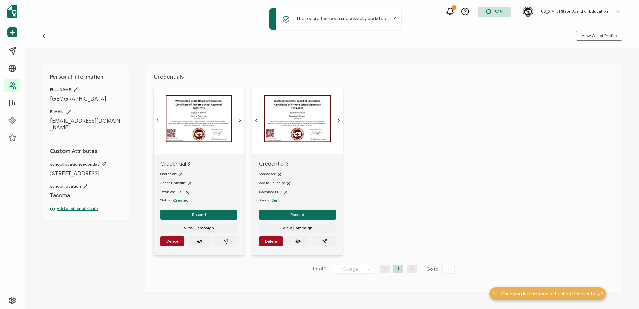
click at [83, 184] on icon at bounding box center [85, 186] width 4 height 4
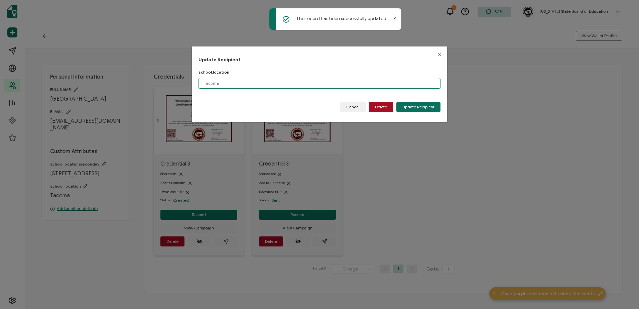
click at [291, 83] on input "Tacoma" at bounding box center [319, 83] width 242 height 11
paste input ", [US_STATE]"
type input "Tacoma, [US_STATE]"
click at [425, 108] on span "Update Recipient" at bounding box center [418, 107] width 32 height 4
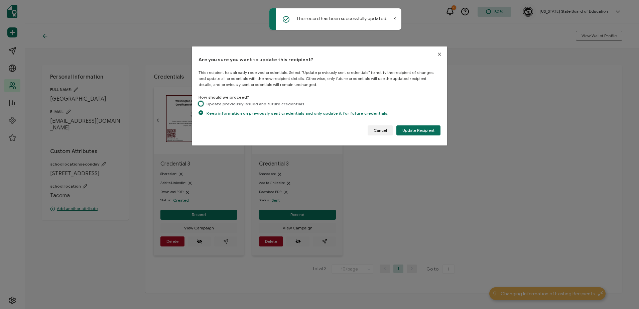
click at [201, 103] on span "dialog" at bounding box center [200, 103] width 5 height 5
click at [201, 103] on input "Update previously issued and future credentials." at bounding box center [200, 104] width 5 height 6
radio input "true"
radio input "false"
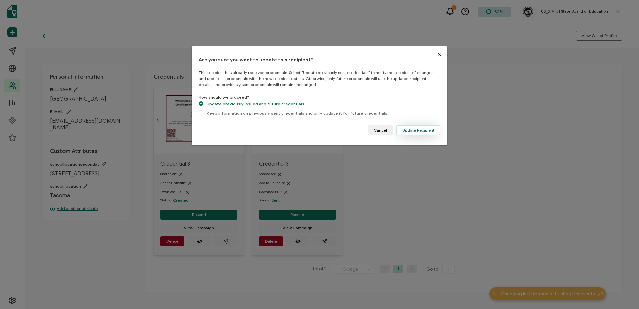
click at [410, 132] on span "Update Recipient" at bounding box center [418, 130] width 32 height 4
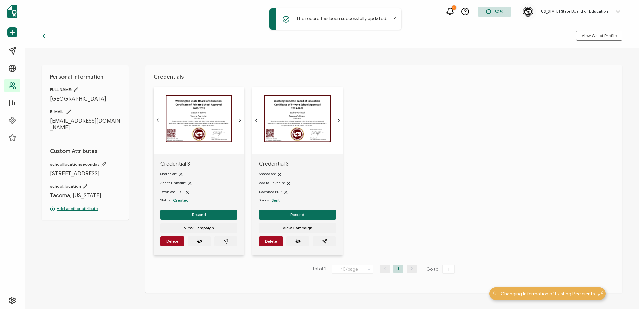
click at [46, 35] on icon at bounding box center [45, 36] width 7 height 7
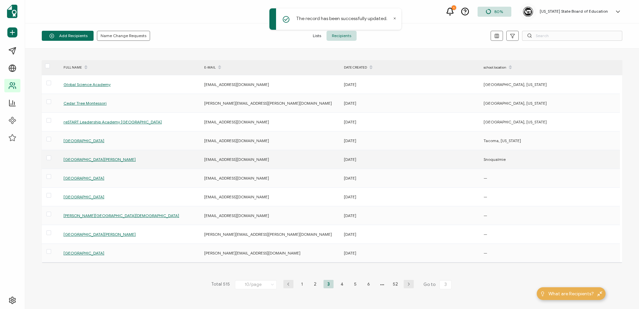
click at [86, 158] on span "[GEOGRAPHIC_DATA][PERSON_NAME]" at bounding box center [99, 159] width 72 height 5
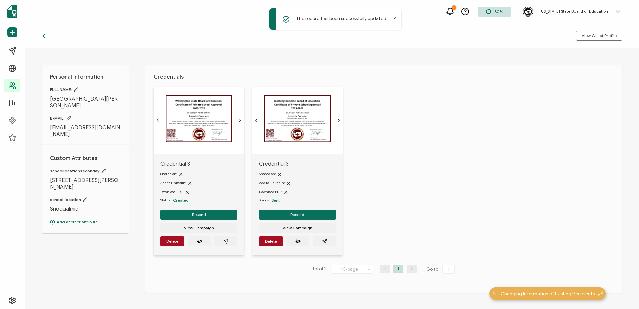
click at [83, 197] on icon at bounding box center [85, 199] width 5 height 5
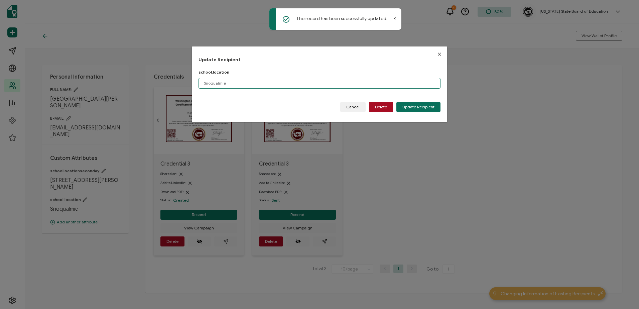
click at [306, 86] on input "Snoqualmie" at bounding box center [319, 83] width 242 height 11
paste input ", [US_STATE]"
type input "Snoqualmie, [US_STATE]"
click at [407, 106] on span "Update Recipient" at bounding box center [418, 107] width 32 height 4
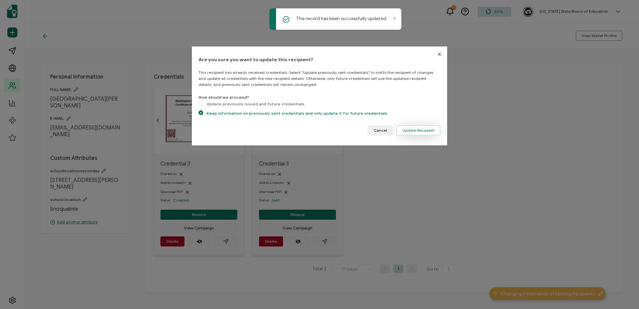
click at [414, 127] on button "Update Recipient" at bounding box center [418, 130] width 44 height 10
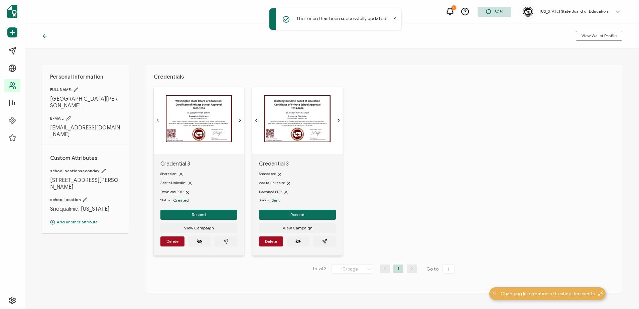
click at [83, 197] on icon at bounding box center [85, 199] width 4 height 4
type input "Snoqualmie, [US_STATE]"
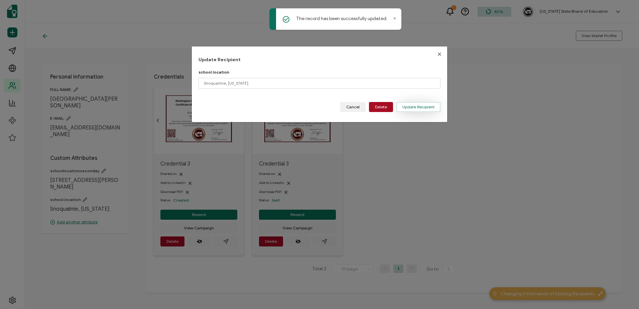
click at [427, 105] on span "Update Recipient" at bounding box center [418, 107] width 32 height 4
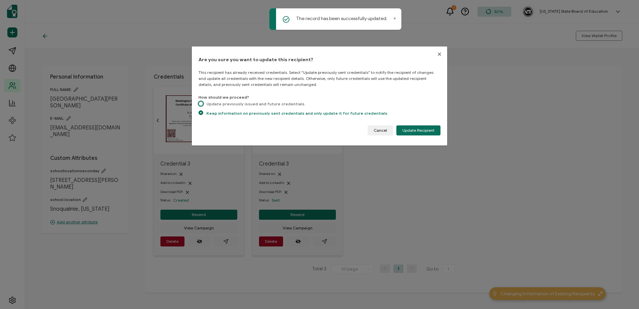
click at [201, 104] on span "dialog" at bounding box center [200, 103] width 5 height 5
click at [201, 104] on input "Update previously issued and future credentials." at bounding box center [200, 104] width 5 height 6
radio input "true"
radio input "false"
click at [424, 129] on span "Update Recipient" at bounding box center [418, 130] width 32 height 4
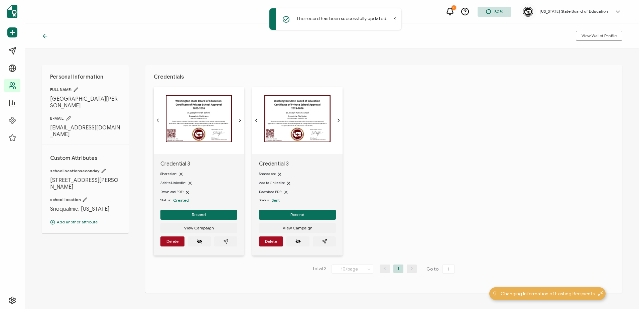
click at [46, 38] on icon at bounding box center [45, 36] width 7 height 7
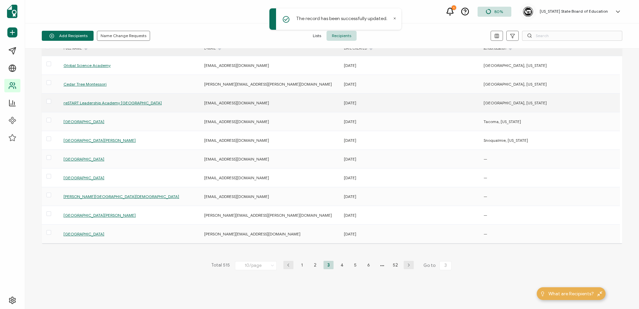
scroll to position [29, 0]
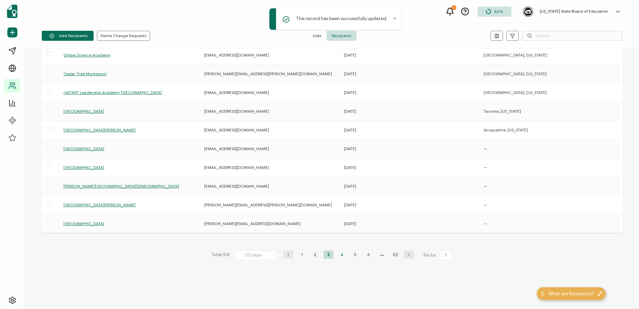
click at [338, 254] on li "4" at bounding box center [342, 254] width 10 height 8
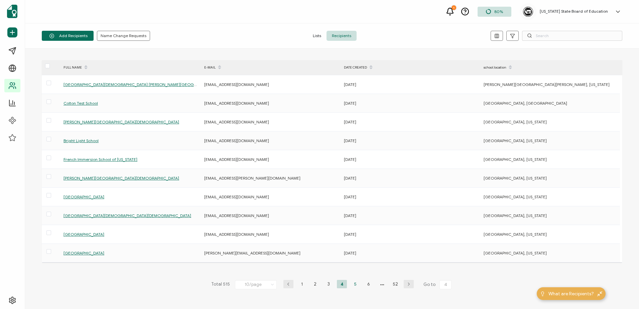
click at [354, 282] on li "5" at bounding box center [355, 284] width 10 height 8
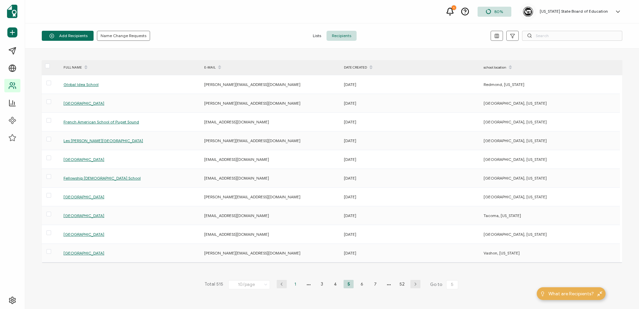
click at [294, 285] on li "1" at bounding box center [295, 284] width 10 height 8
